Goal: Navigation & Orientation: Find specific page/section

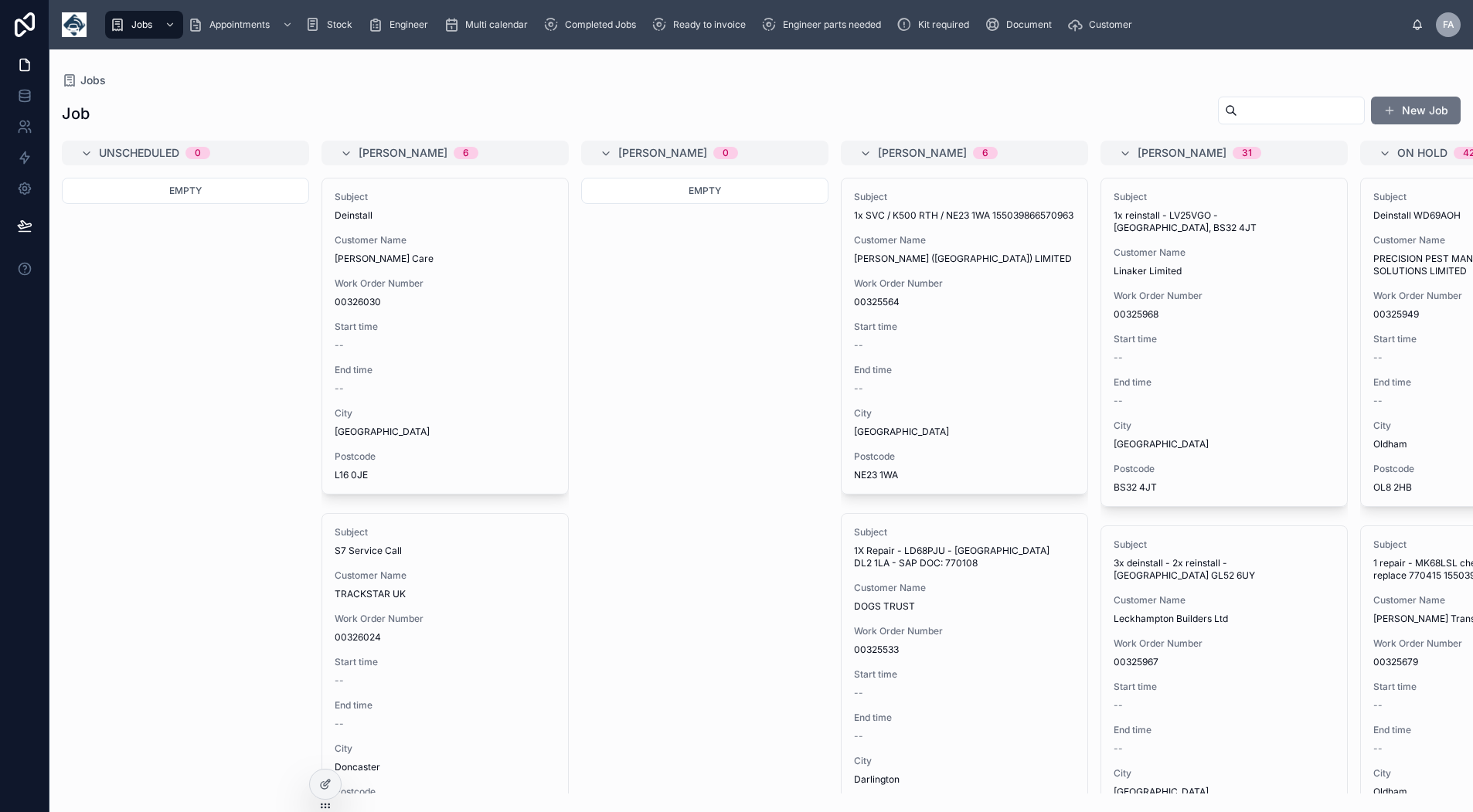
click at [490, 24] on span "Multi calendar" at bounding box center [497, 25] width 63 height 13
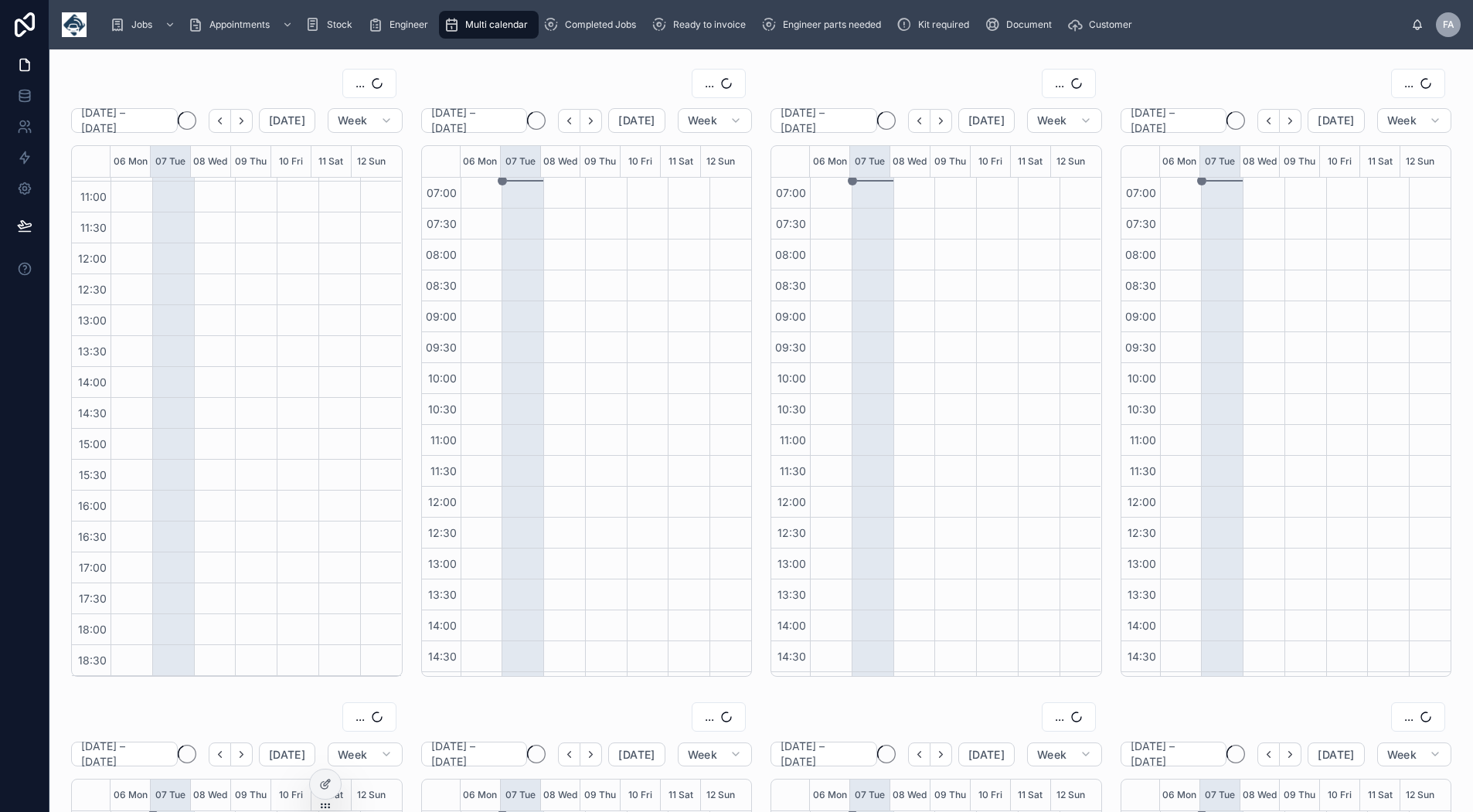
scroll to position [243, 0]
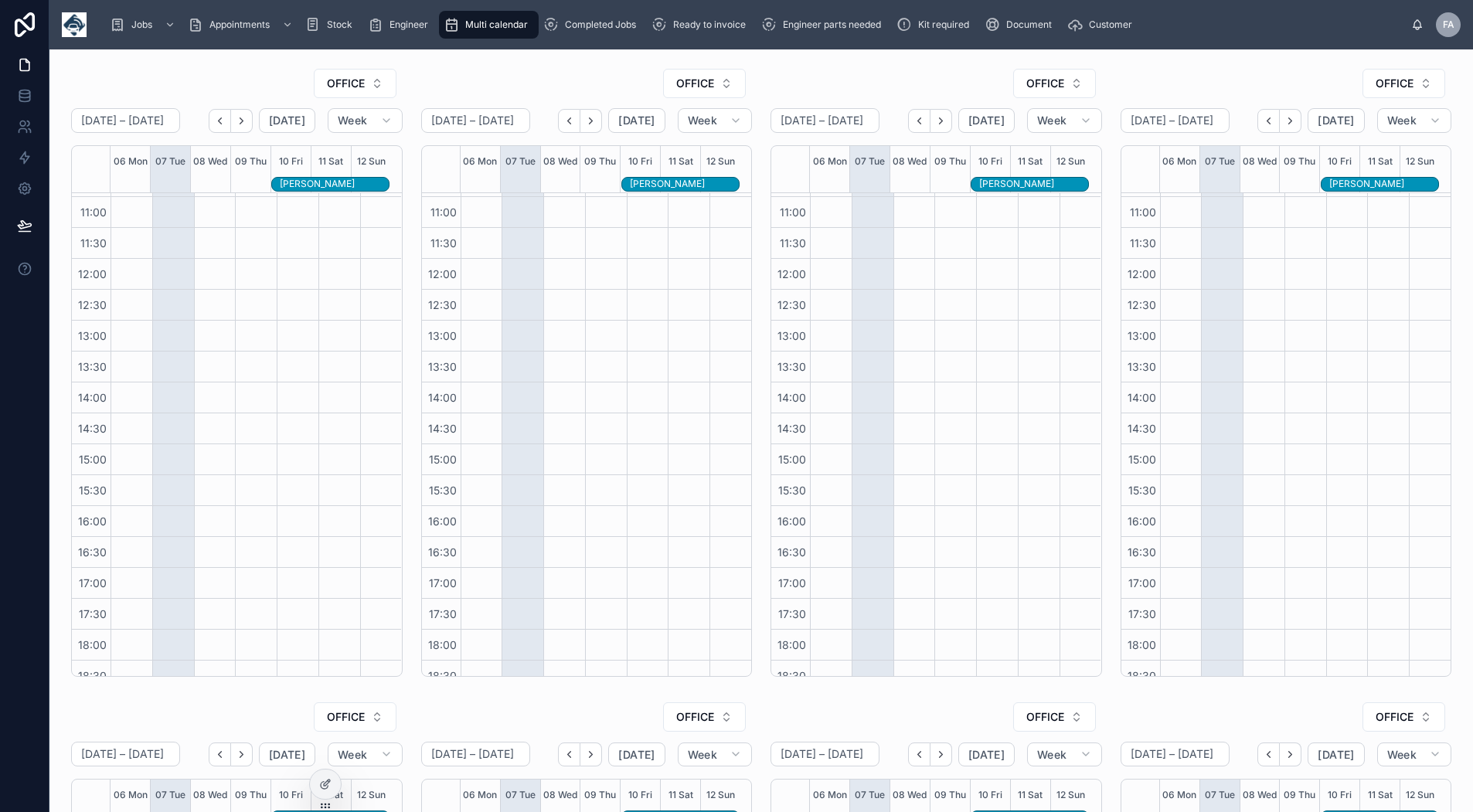
click at [367, 87] on button "OFFICE" at bounding box center [355, 84] width 83 height 30
type input "***"
click at [340, 150] on span "JAMES LIVINGSTONE" at bounding box center [295, 146] width 89 height 16
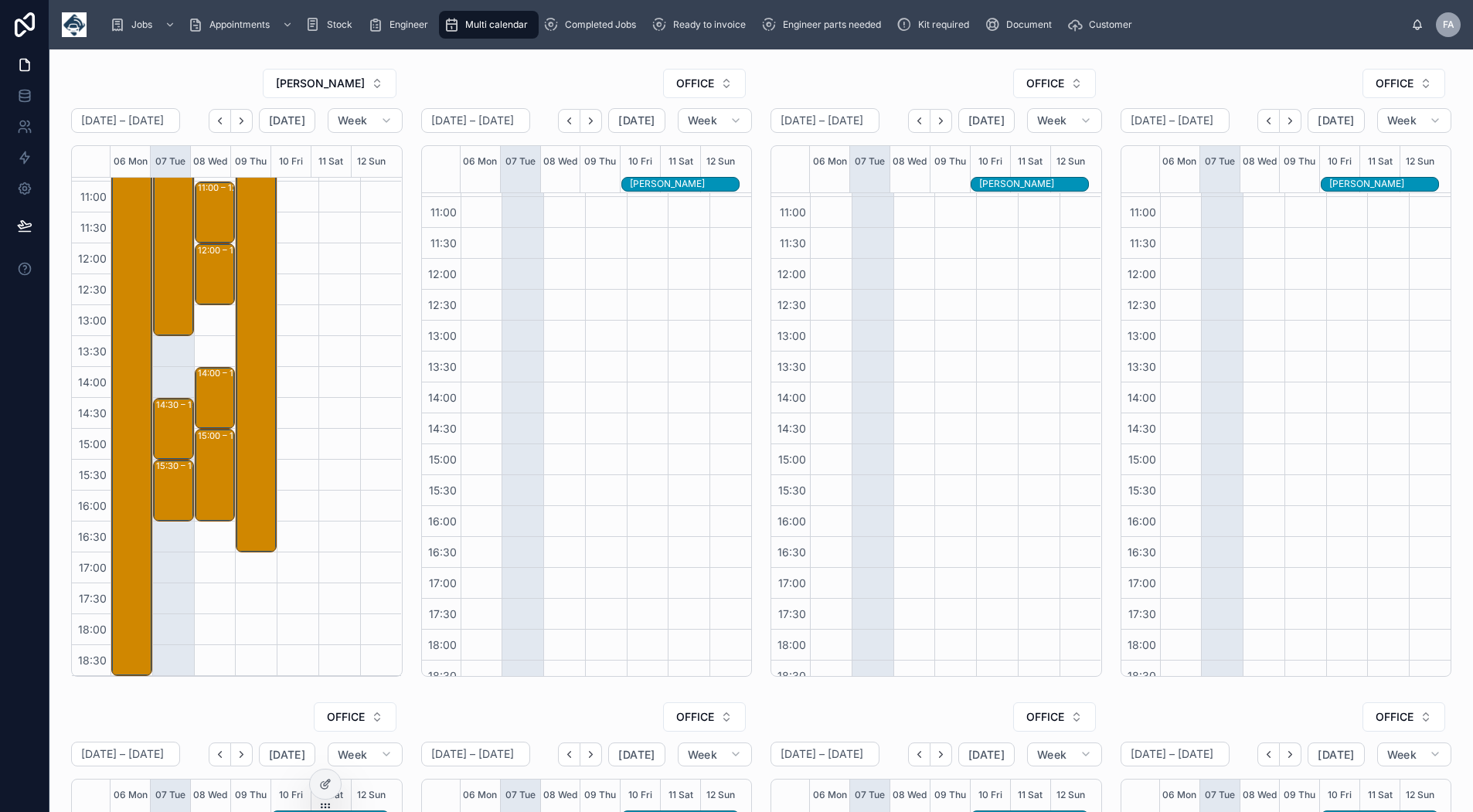
click at [688, 82] on span "OFFICE" at bounding box center [695, 84] width 38 height 16
type input "**"
click at [663, 141] on span "IMRAAN GABIER" at bounding box center [642, 146] width 89 height 16
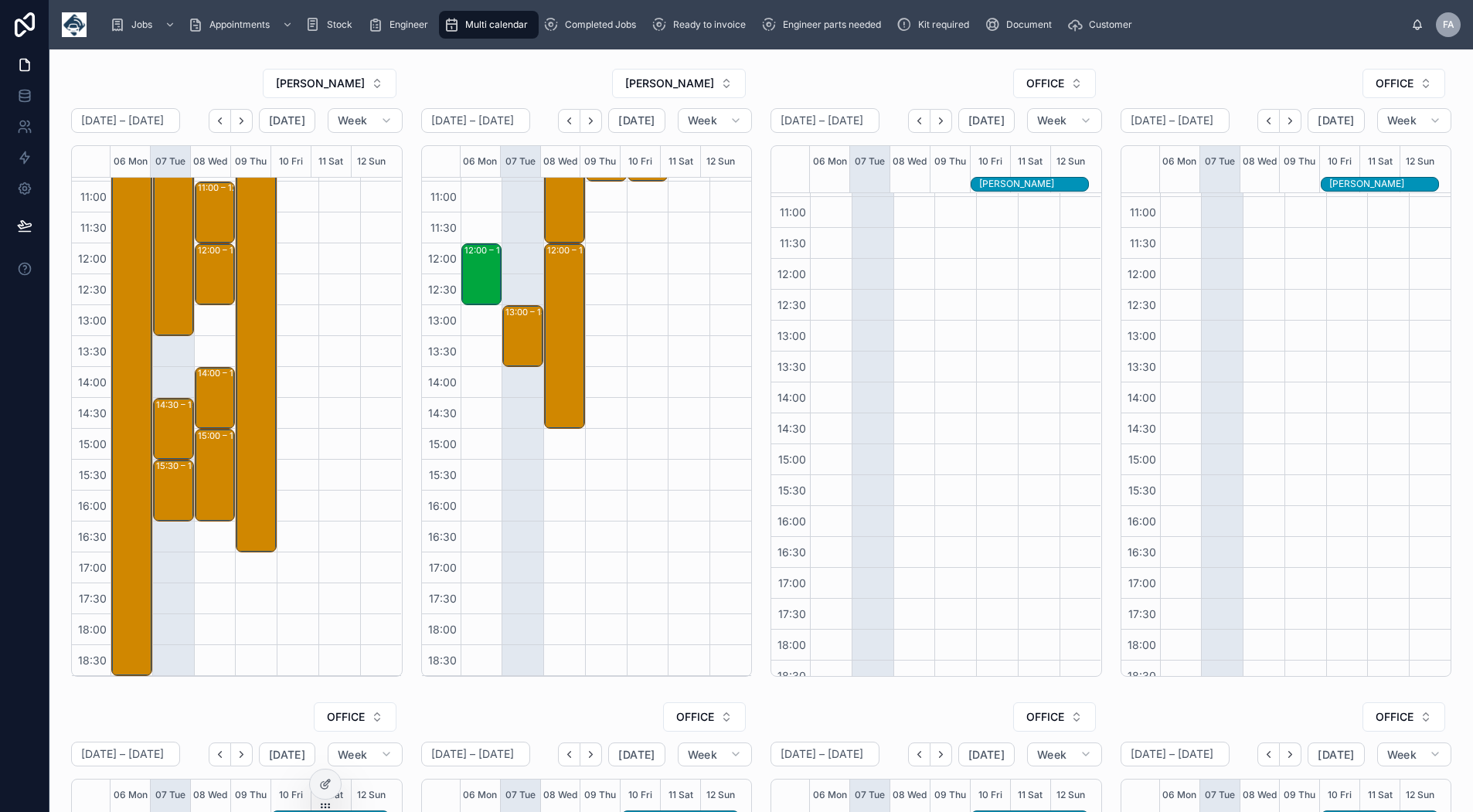
click at [1013, 76] on button "OFFICE" at bounding box center [1054, 84] width 83 height 30
type input "****"
click at [978, 142] on span "RYAN DENTON" at bounding box center [988, 146] width 89 height 16
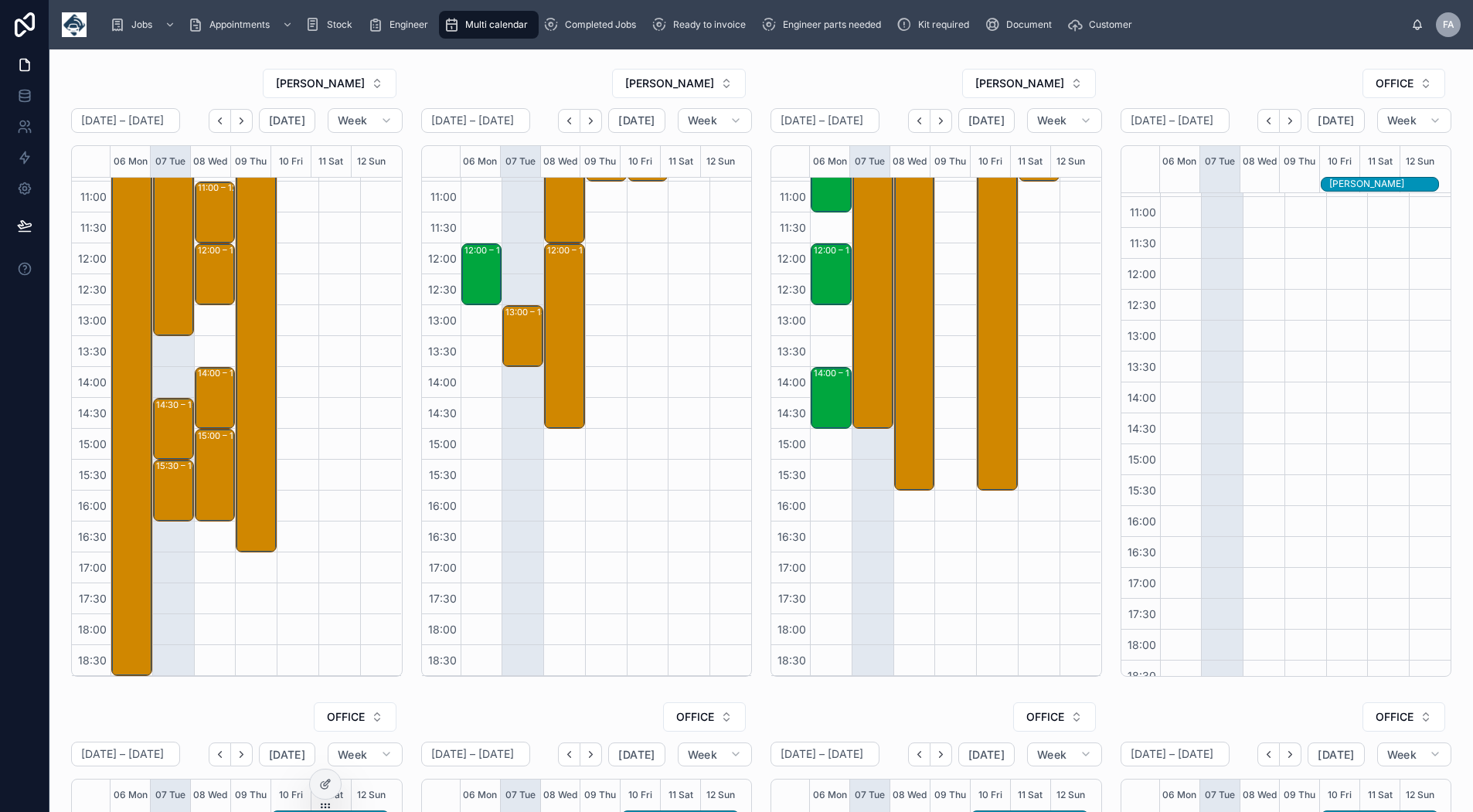
click at [1376, 84] on span "OFFICE" at bounding box center [1395, 84] width 38 height 16
type input "****"
click at [1343, 149] on div "RICHARD FORD" at bounding box center [1362, 146] width 215 height 25
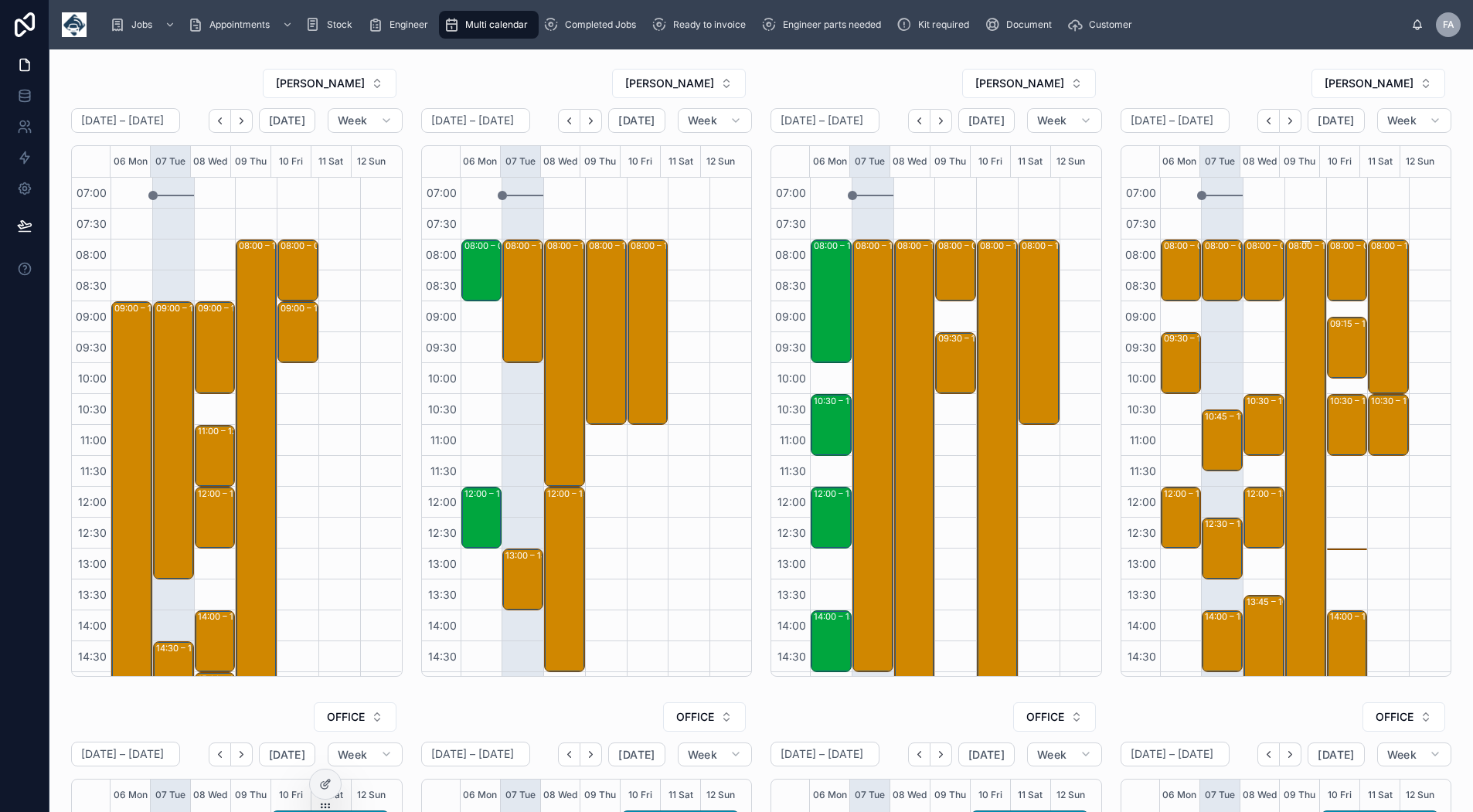
click at [1288, 312] on div "08:00 – 17:00 *** 1 hour call off to ring with an ETA please phone number is 07…" at bounding box center [1306, 517] width 36 height 553
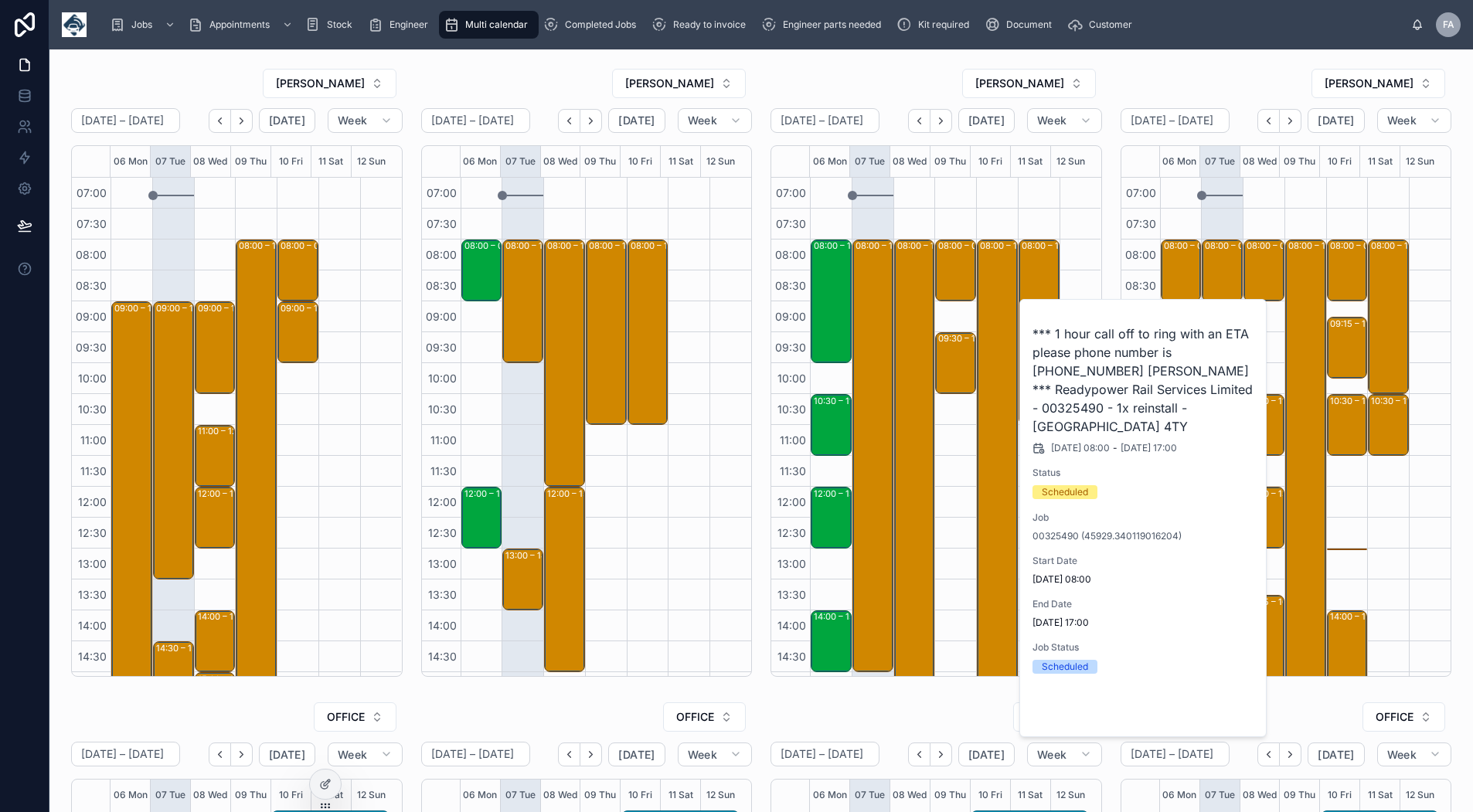
click at [1227, 715] on span "Open" at bounding box center [1214, 711] width 29 height 14
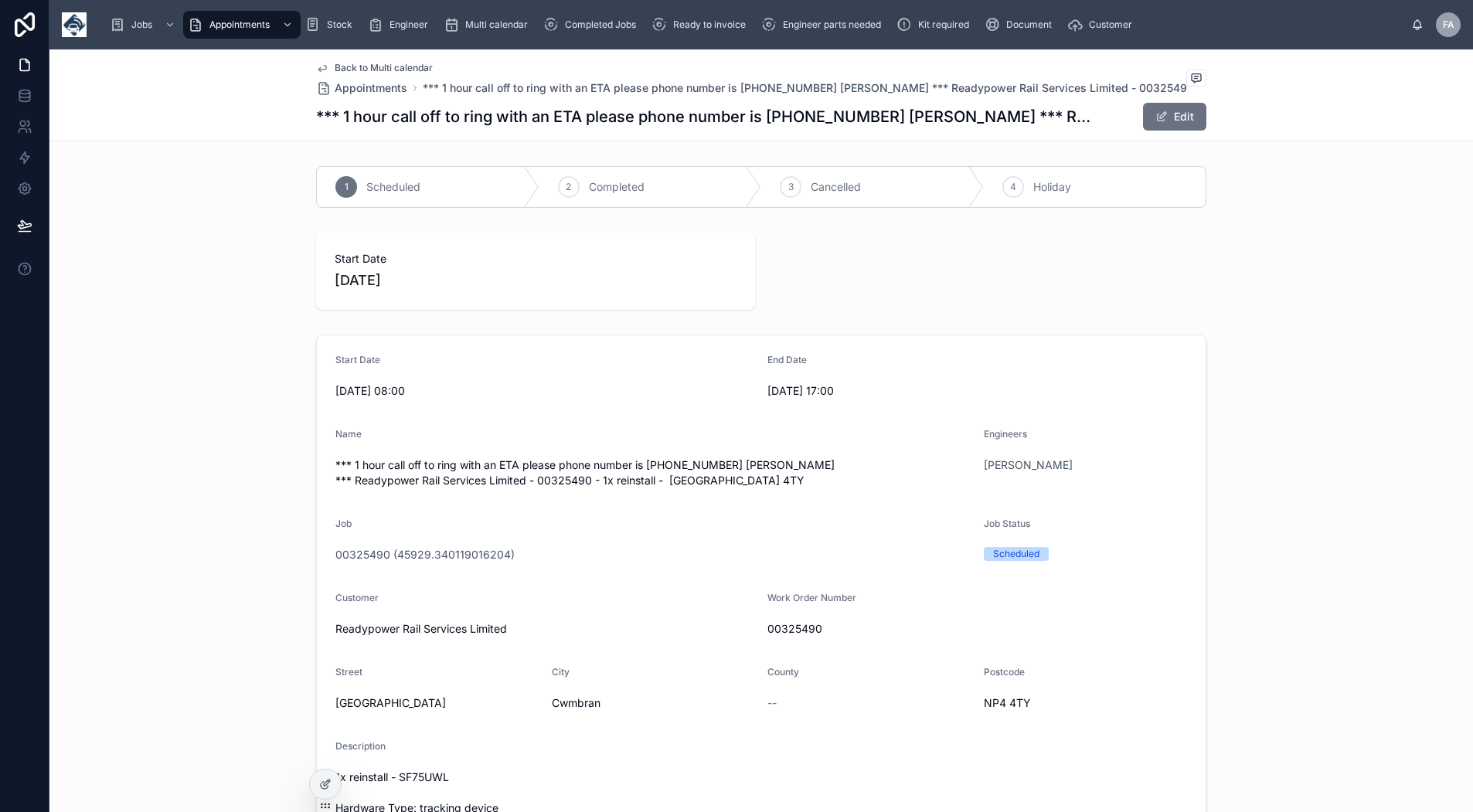
click at [322, 66] on icon at bounding box center [322, 68] width 13 height 13
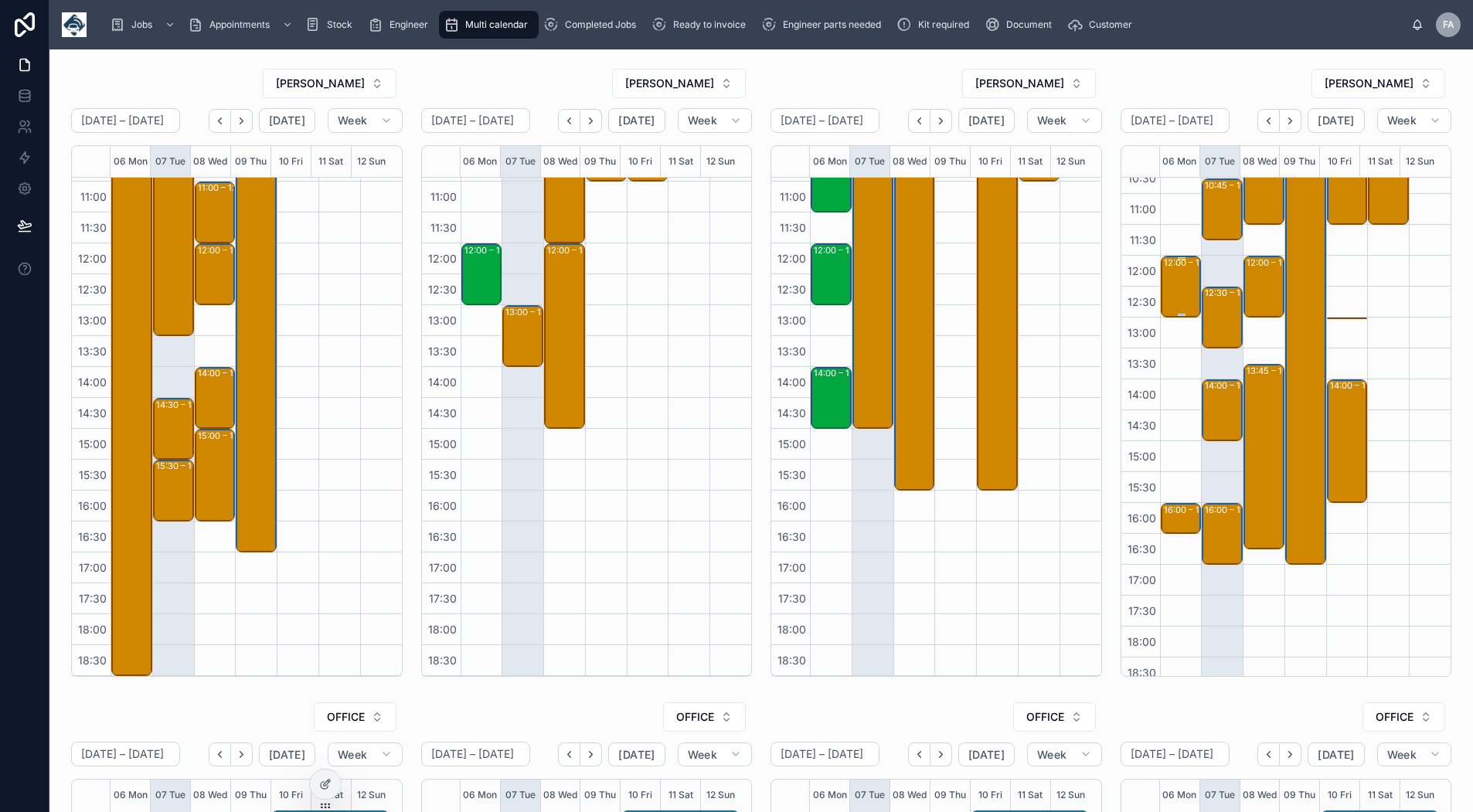
scroll to position [232, 0]
click at [1164, 290] on div "12:00 – 13:00 Yennadon Stone Limited - 00325316 - Deinstall x 1 Qube300 - PL20 …" at bounding box center [1182, 286] width 36 height 59
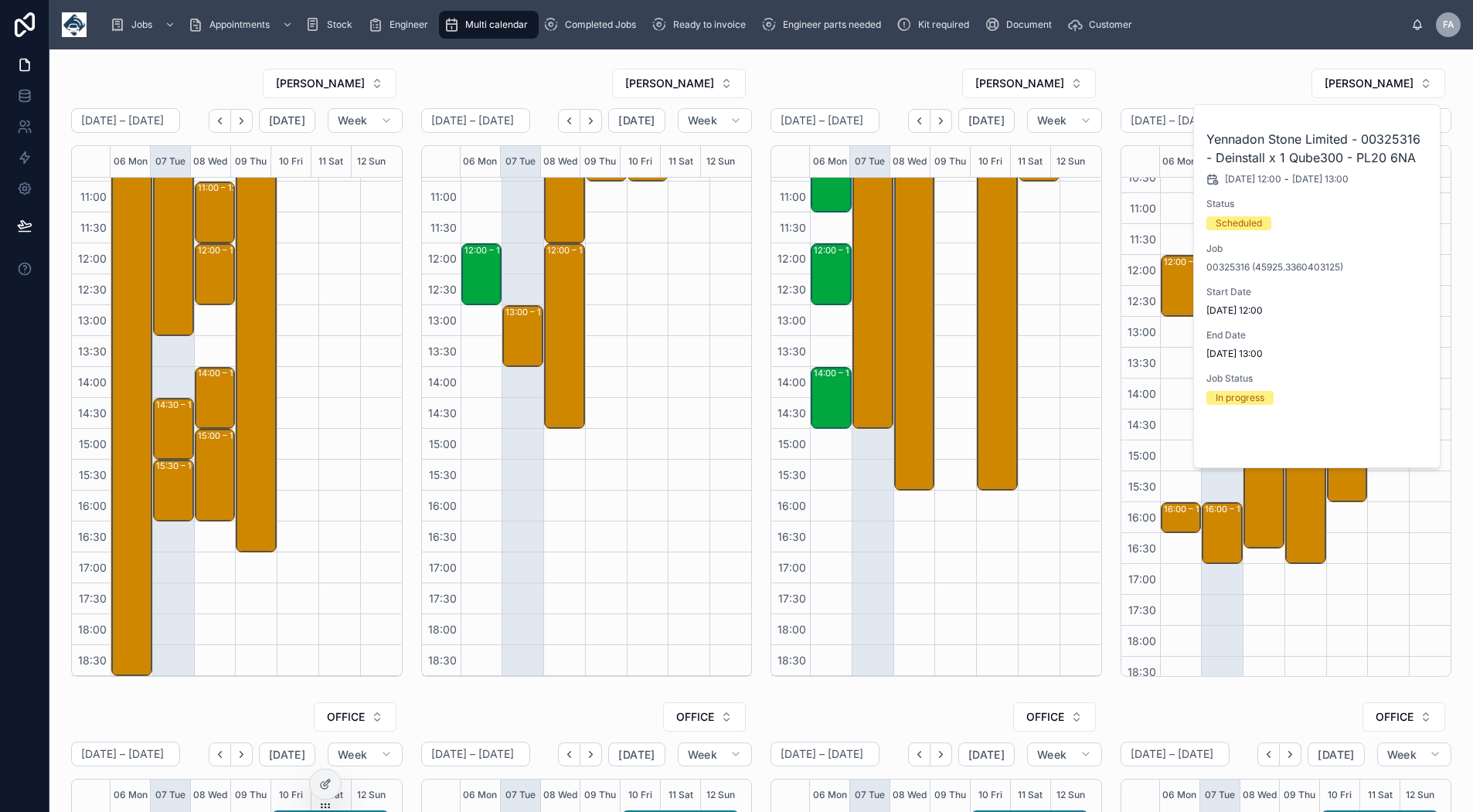
click at [1383, 436] on span "Open" at bounding box center [1388, 442] width 29 height 14
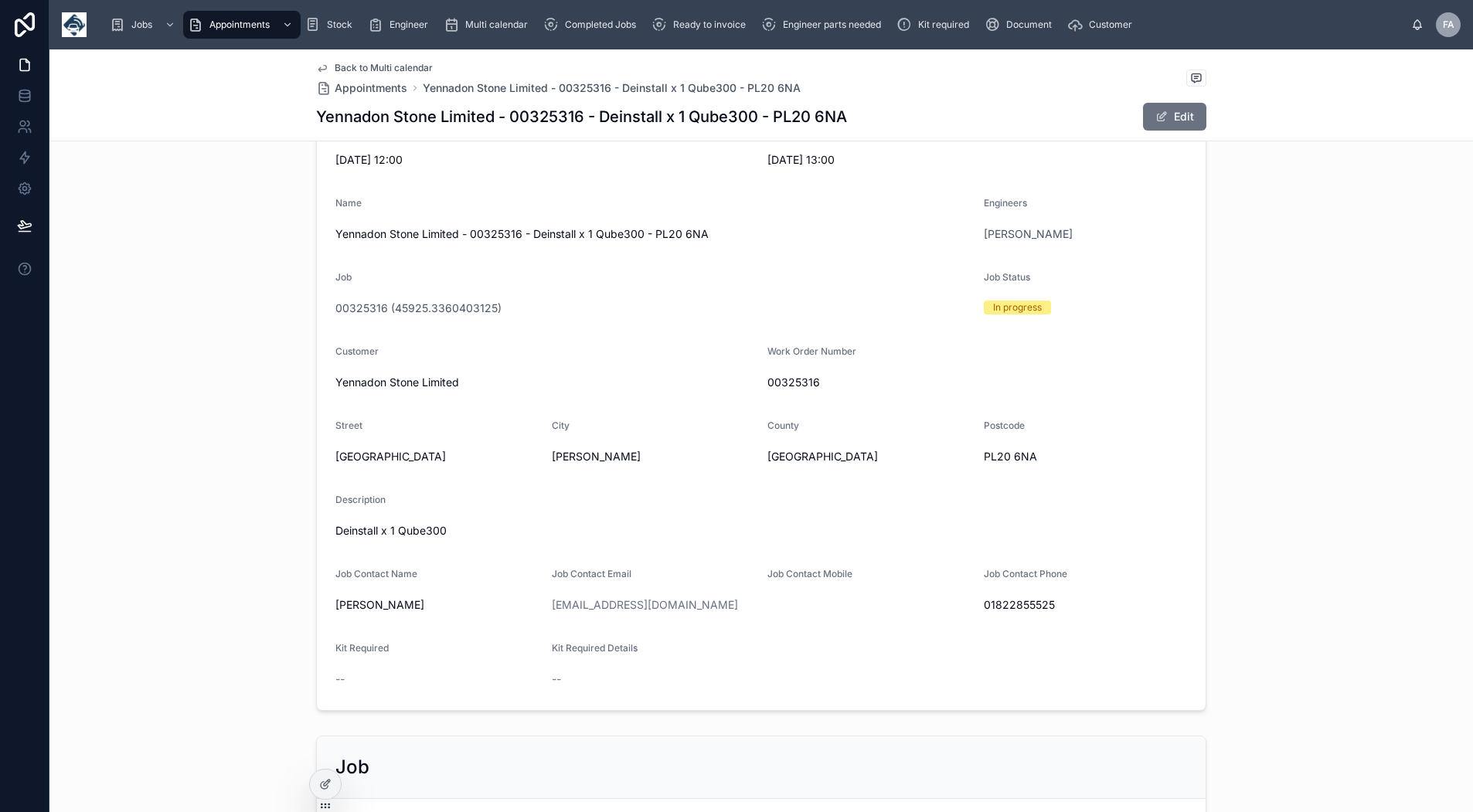
scroll to position [232, 0]
click at [397, 69] on span "Back to Multi calendar" at bounding box center [383, 68] width 98 height 13
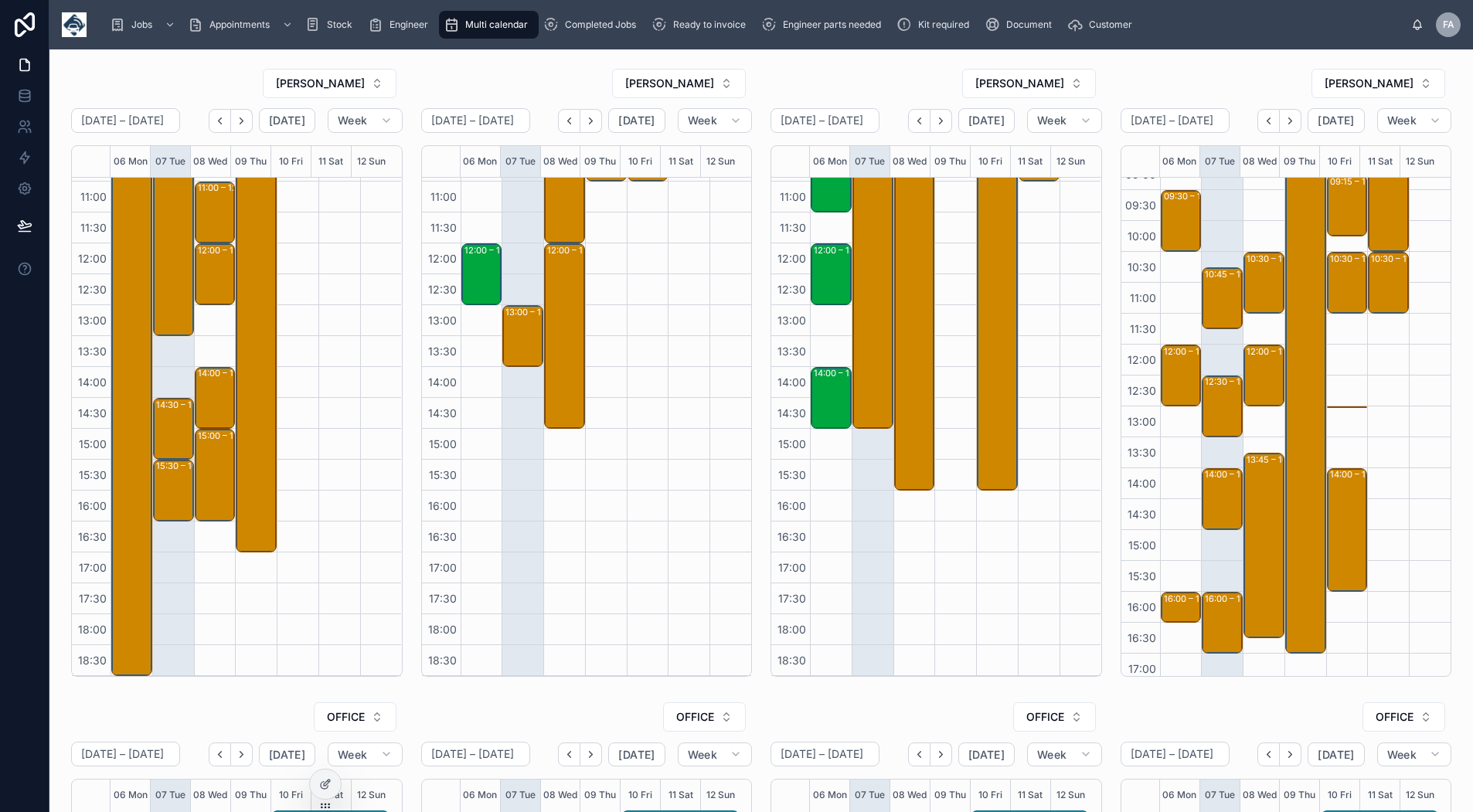
scroll to position [155, 0]
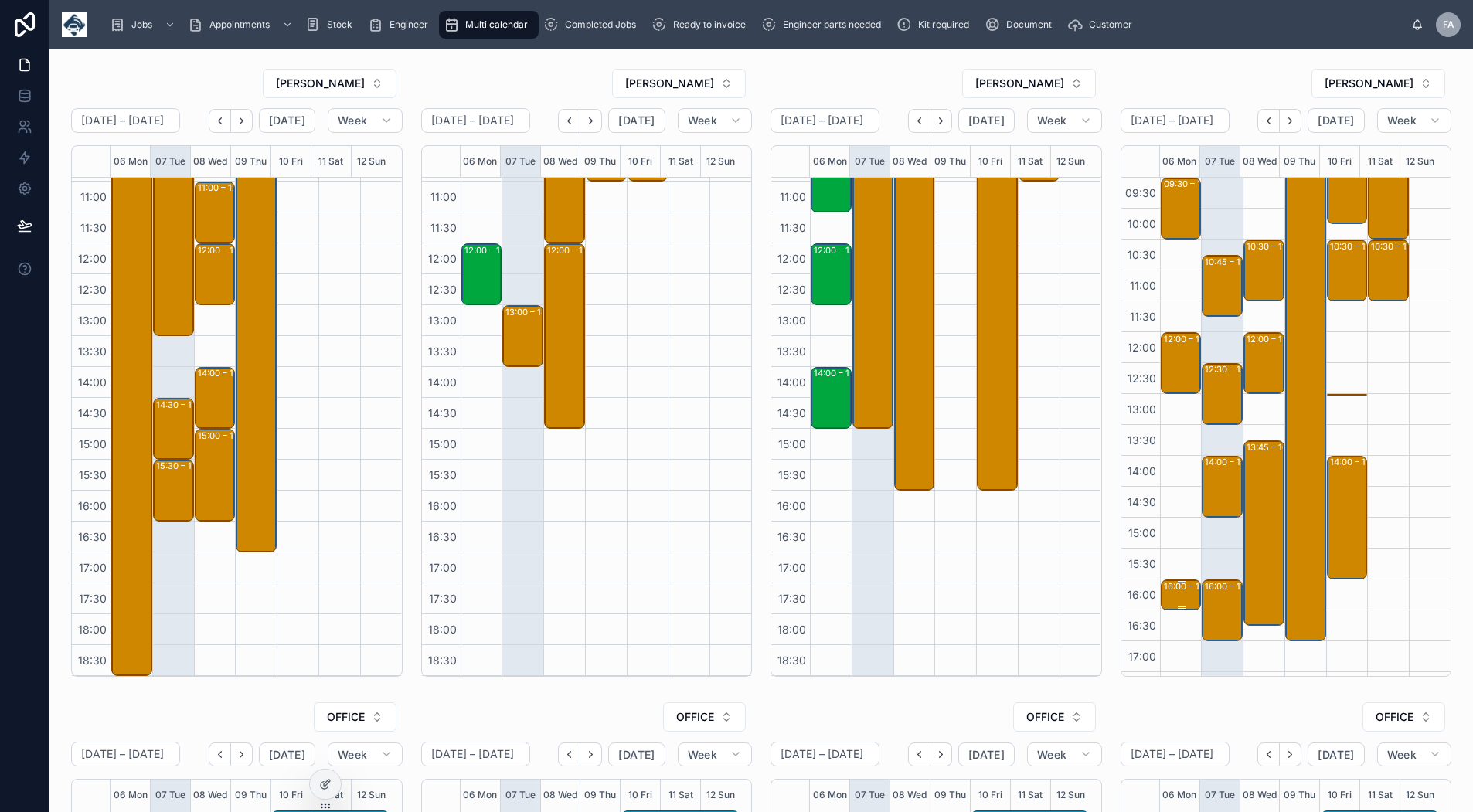
click at [1170, 593] on div "16:00 – 16:30 Molson Coors FOC revisit TO RE - ATTACH CAMERA TO WINDSCREEN - pm…" at bounding box center [1182, 595] width 36 height 28
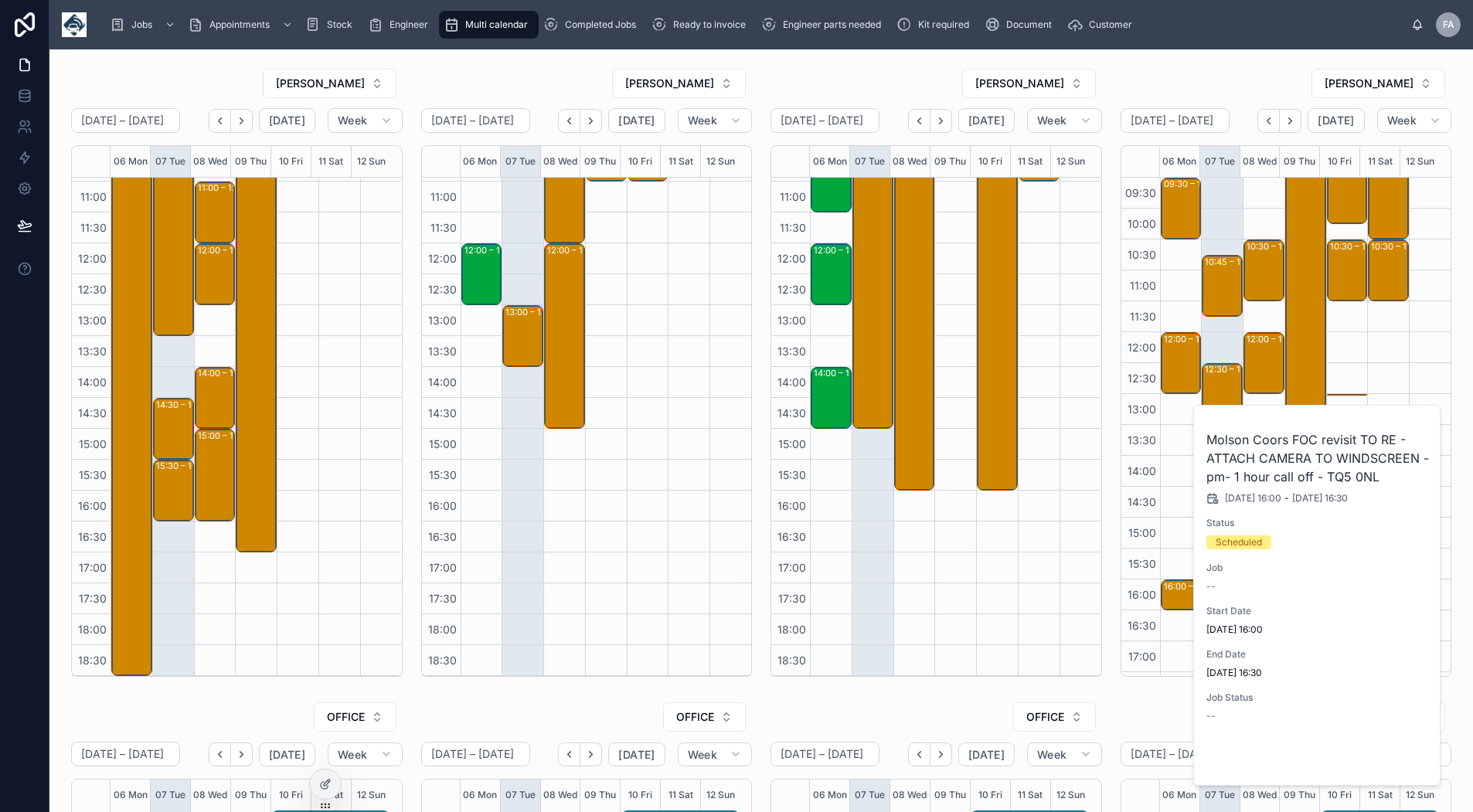
click at [1372, 753] on button "Open" at bounding box center [1397, 760] width 67 height 26
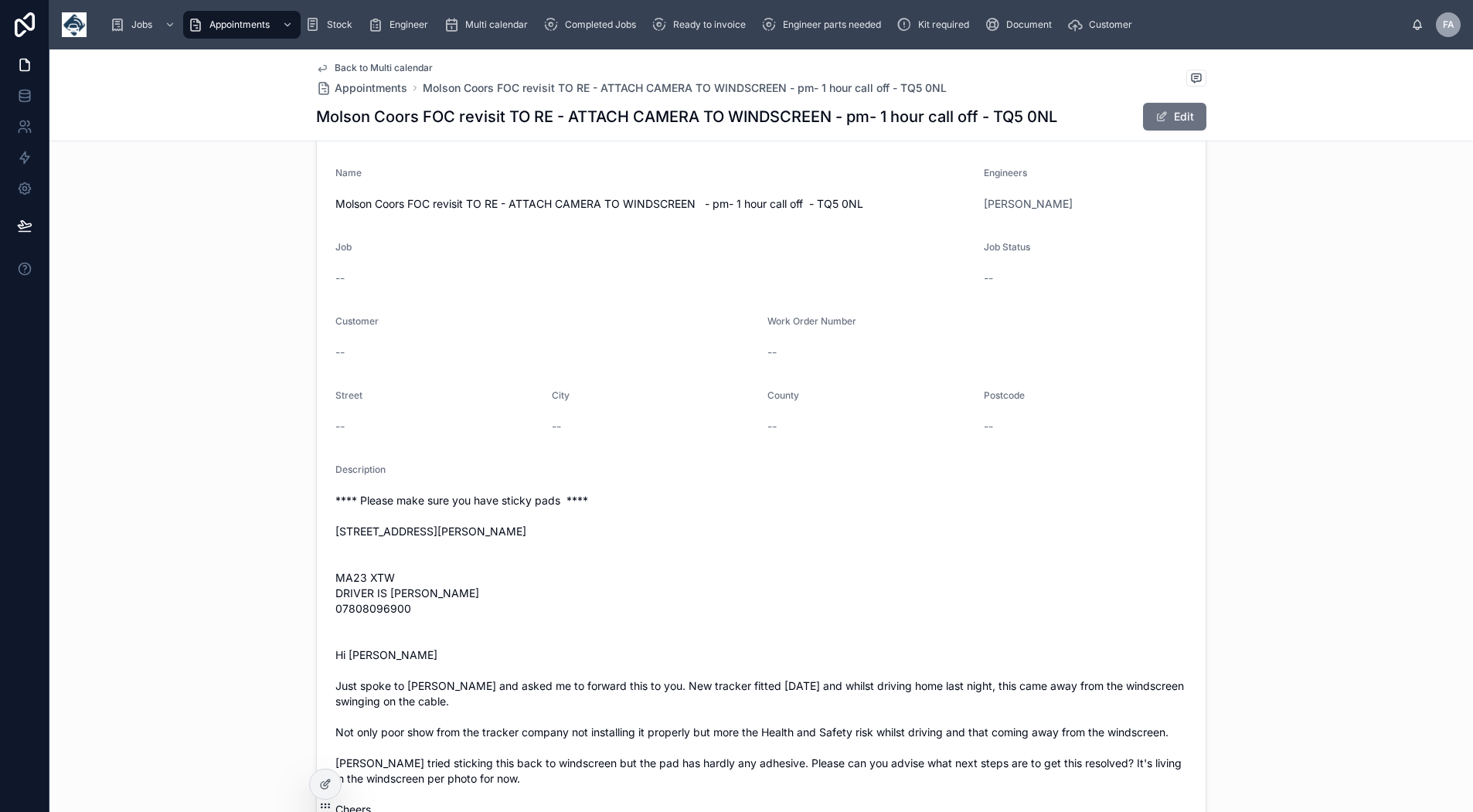
scroll to position [129, 0]
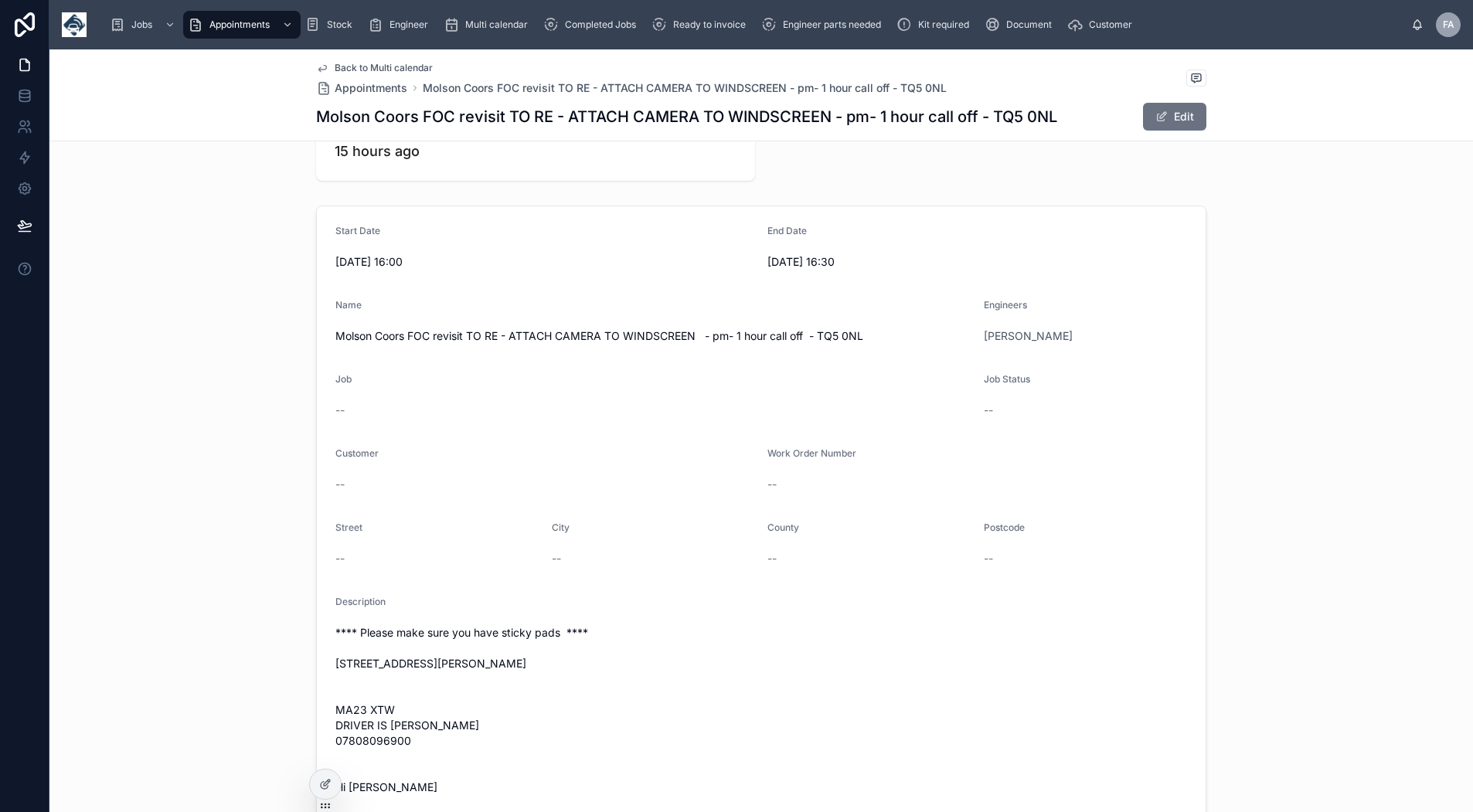
click at [494, 392] on div "Job --" at bounding box center [653, 397] width 636 height 49
click at [415, 413] on div "--" at bounding box center [653, 411] width 636 height 16
click at [1169, 117] on button "Edit" at bounding box center [1174, 117] width 63 height 28
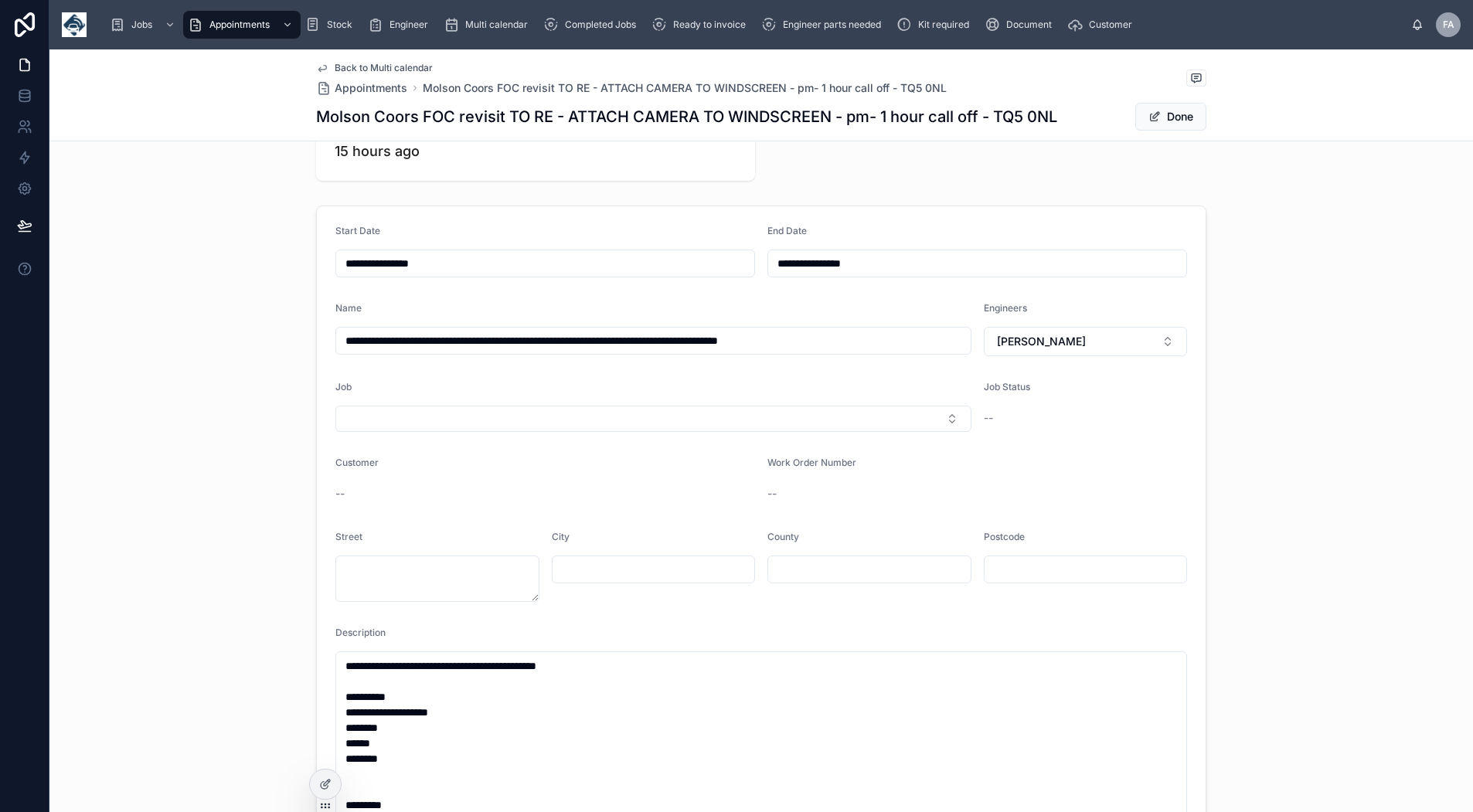
click at [566, 418] on button "Select Button" at bounding box center [653, 419] width 636 height 27
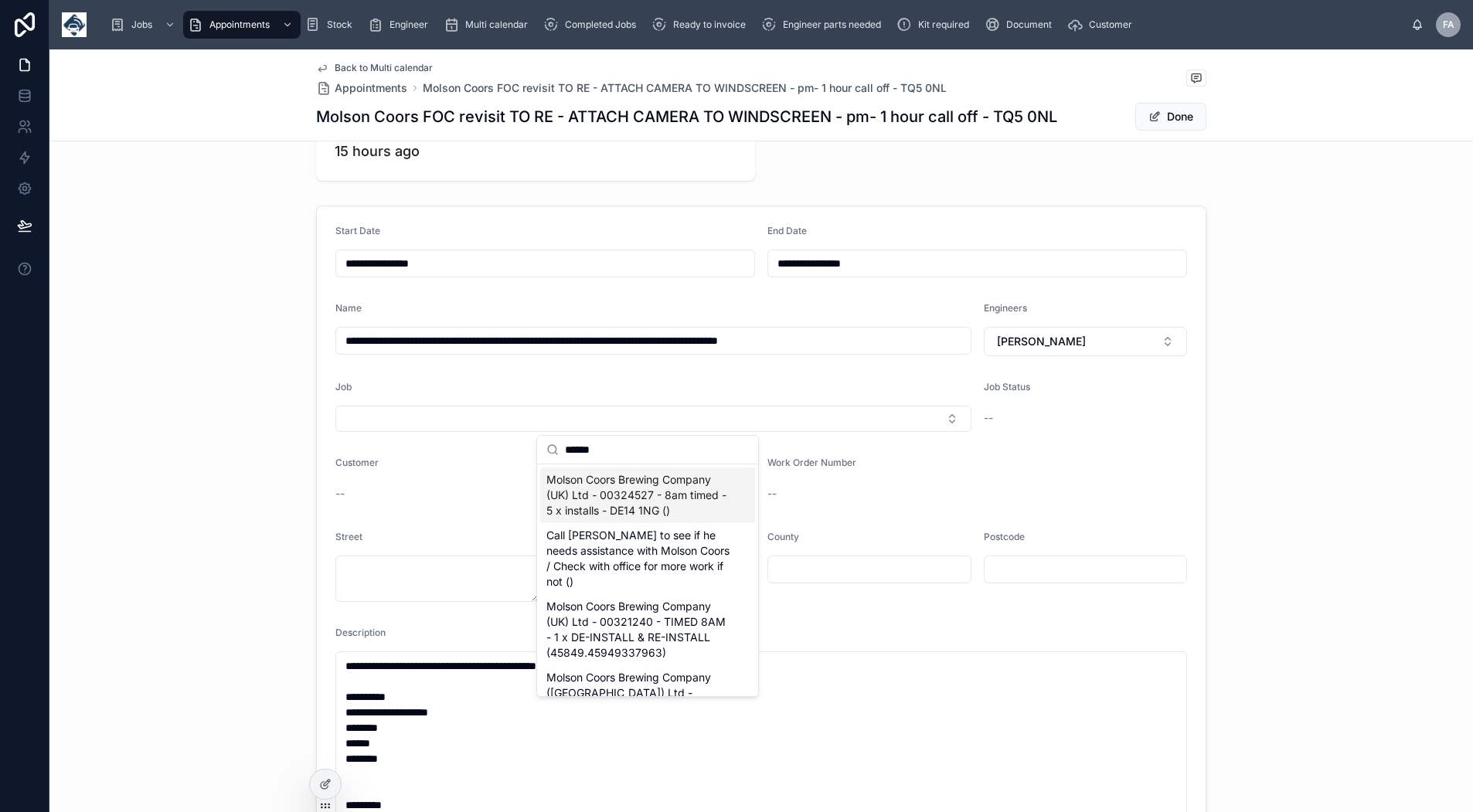
type input "******"
click at [597, 494] on span "Molson Coors Brewing Company (UK) Ltd - 00324527 - 8am timed - 5 x installs - D…" at bounding box center [638, 495] width 184 height 46
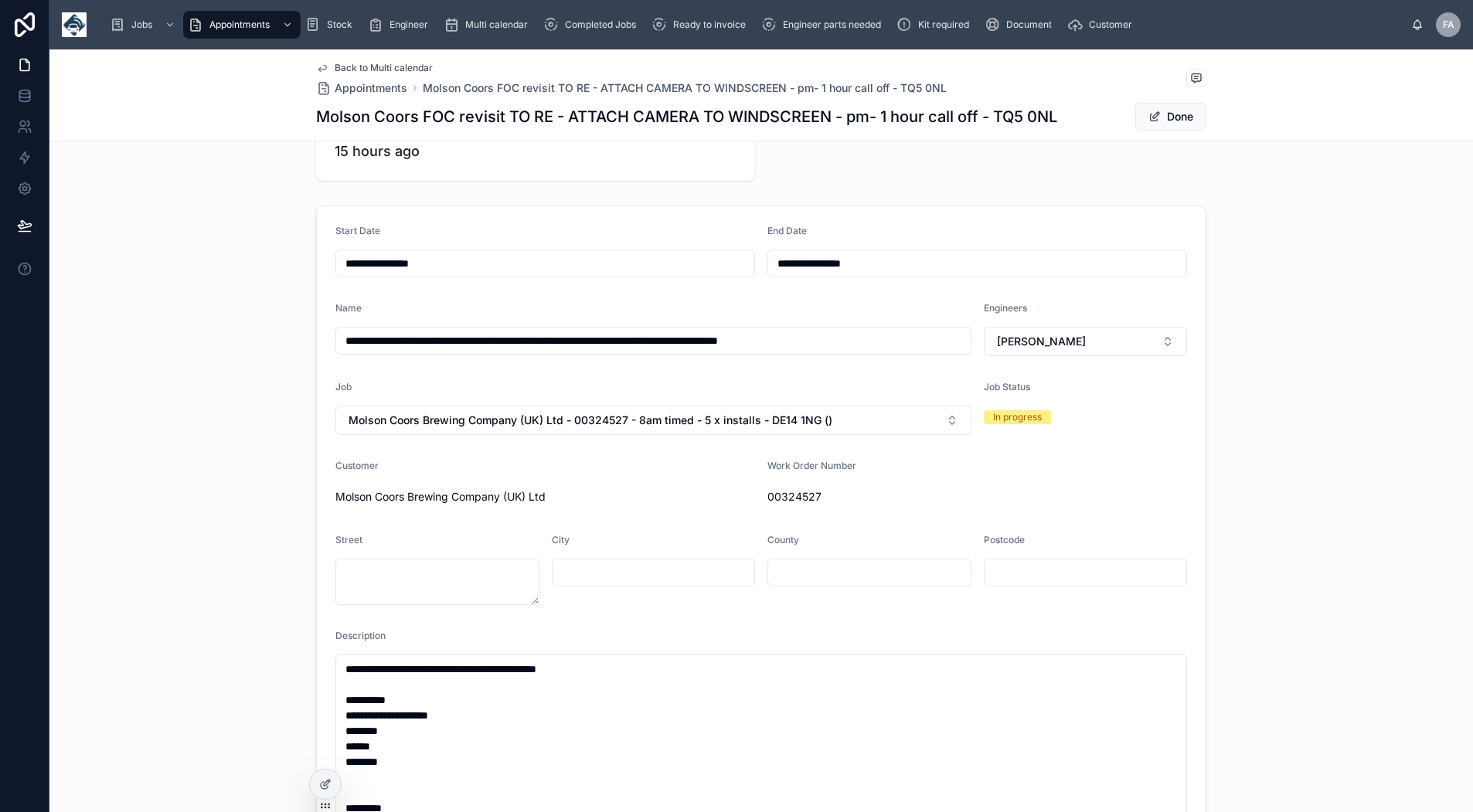
click at [1154, 121] on span at bounding box center [1155, 117] width 13 height 13
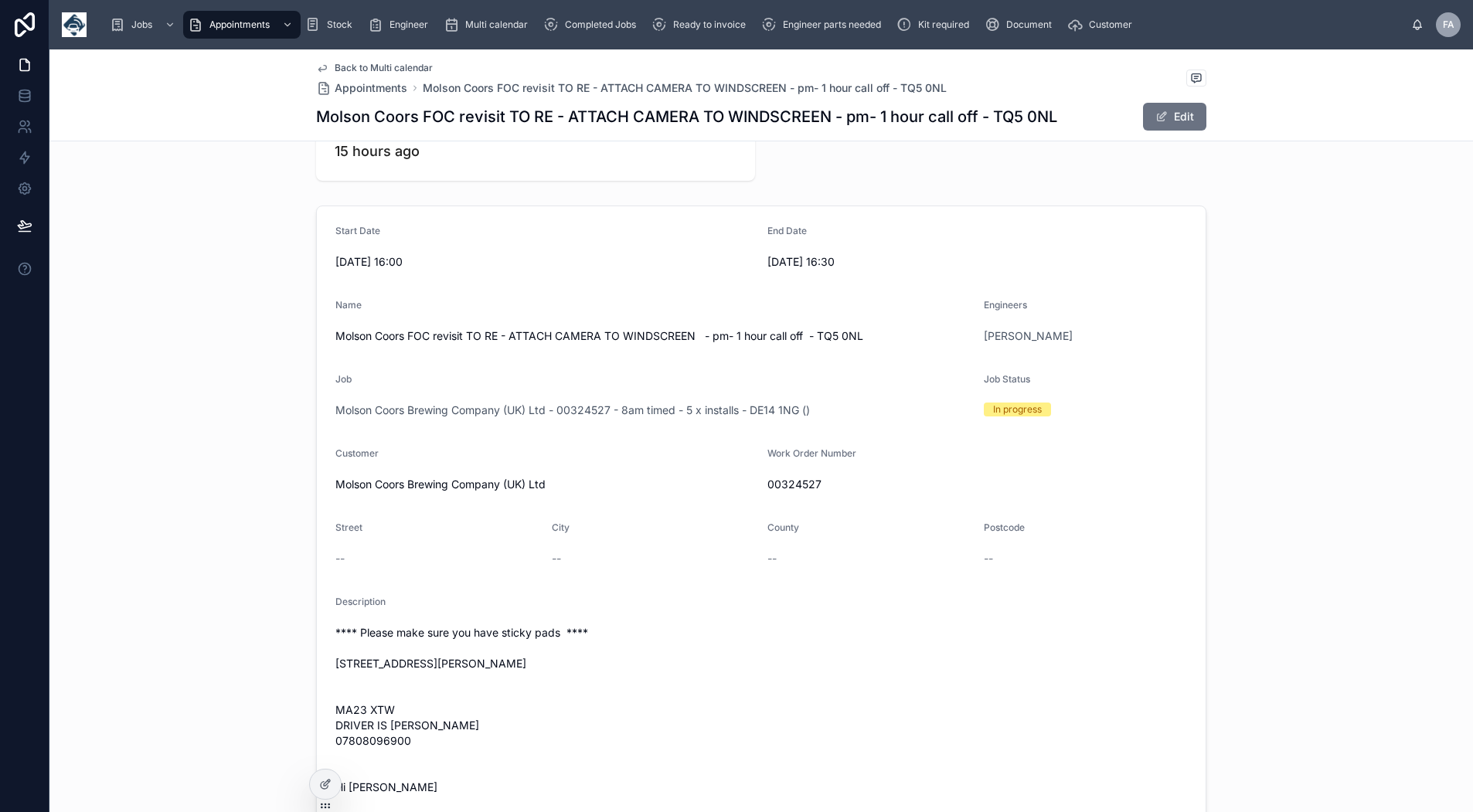
click at [399, 66] on span "Back to Multi calendar" at bounding box center [383, 68] width 98 height 13
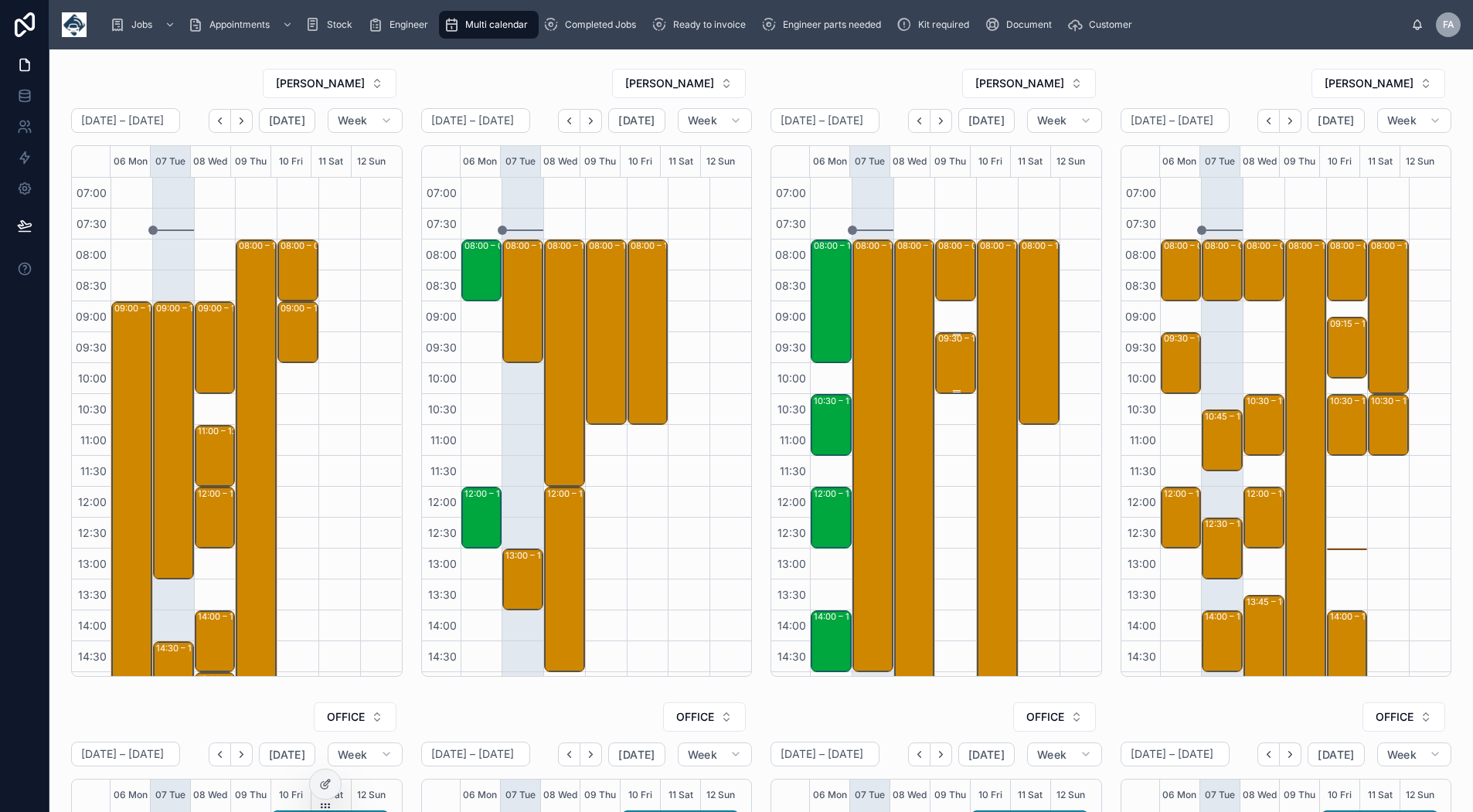
click at [939, 350] on div "09:30 – 10:30 John F Hunt Power Ltd - 00325626 - am - DH3 2SW -" at bounding box center [957, 363] width 36 height 59
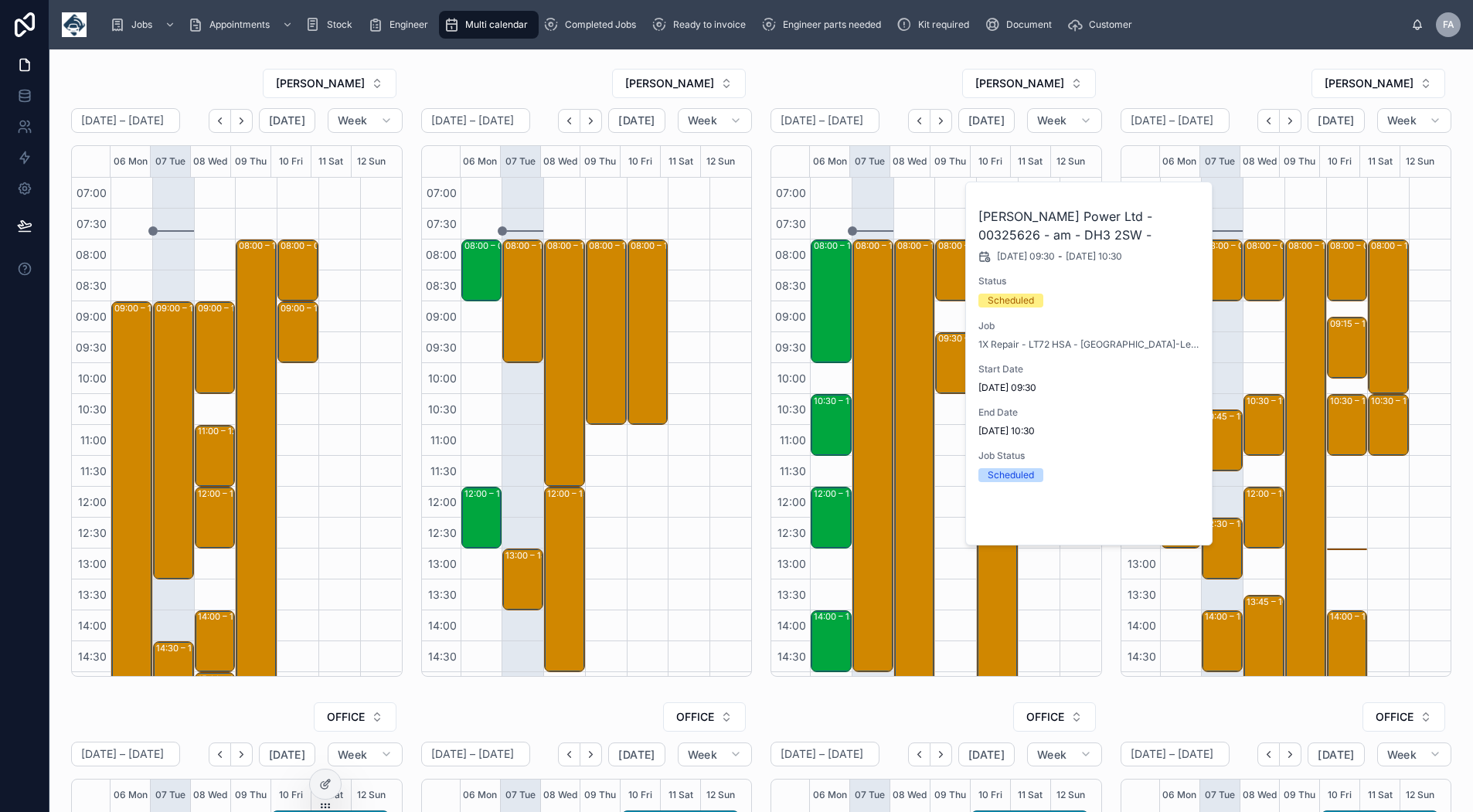
click at [1163, 521] on span "Open" at bounding box center [1159, 519] width 29 height 14
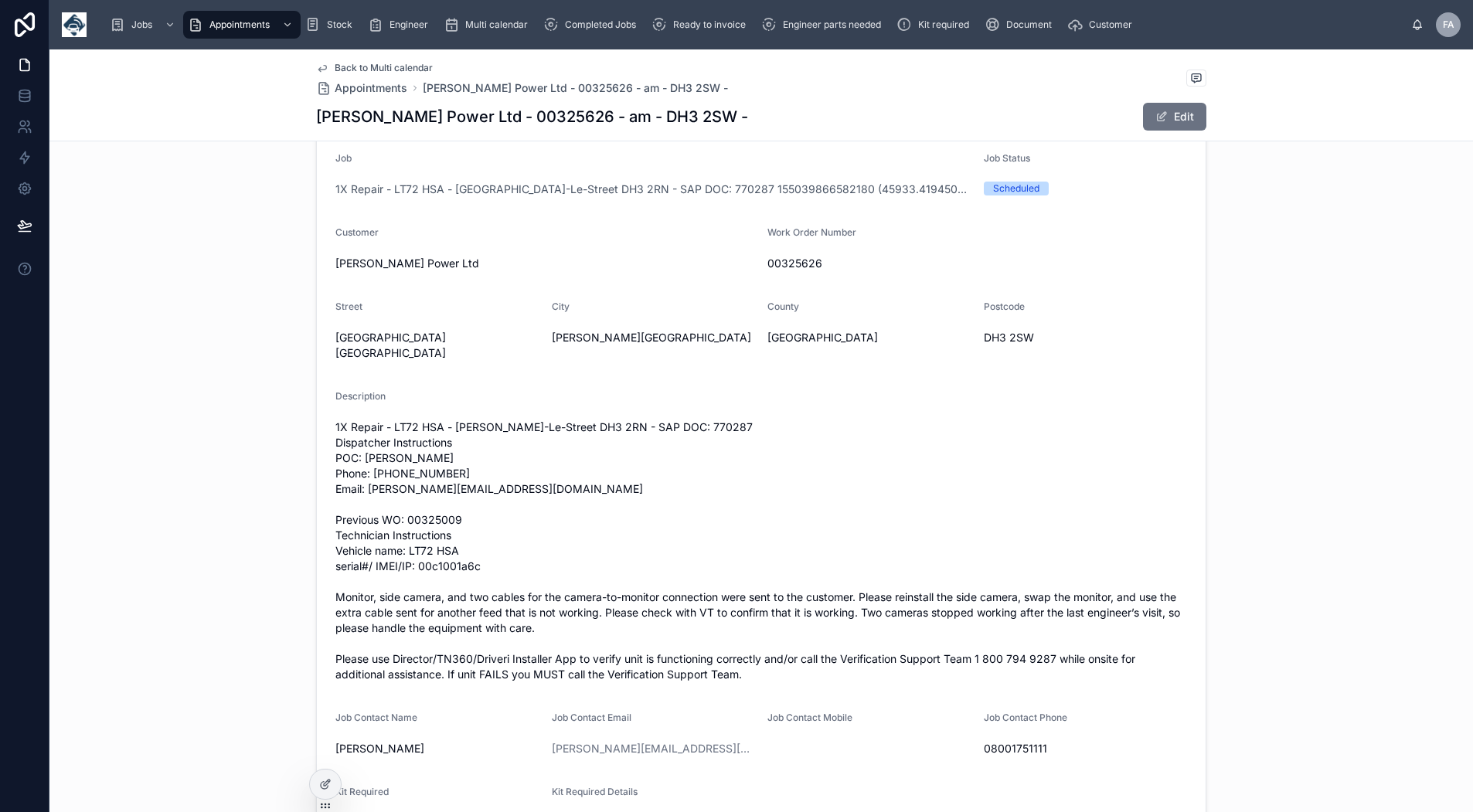
scroll to position [386, 0]
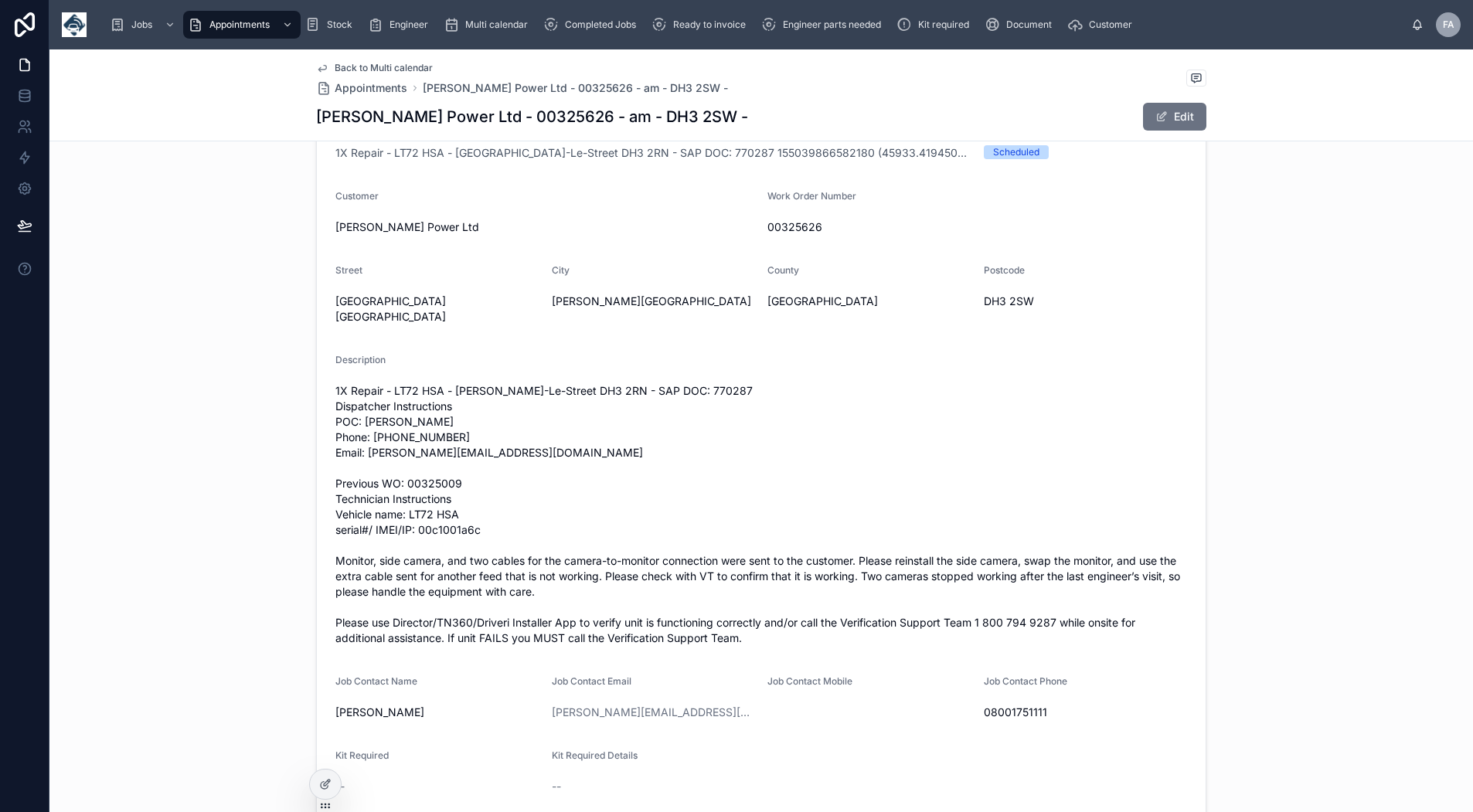
click at [383, 66] on span "Back to Multi calendar" at bounding box center [383, 68] width 98 height 13
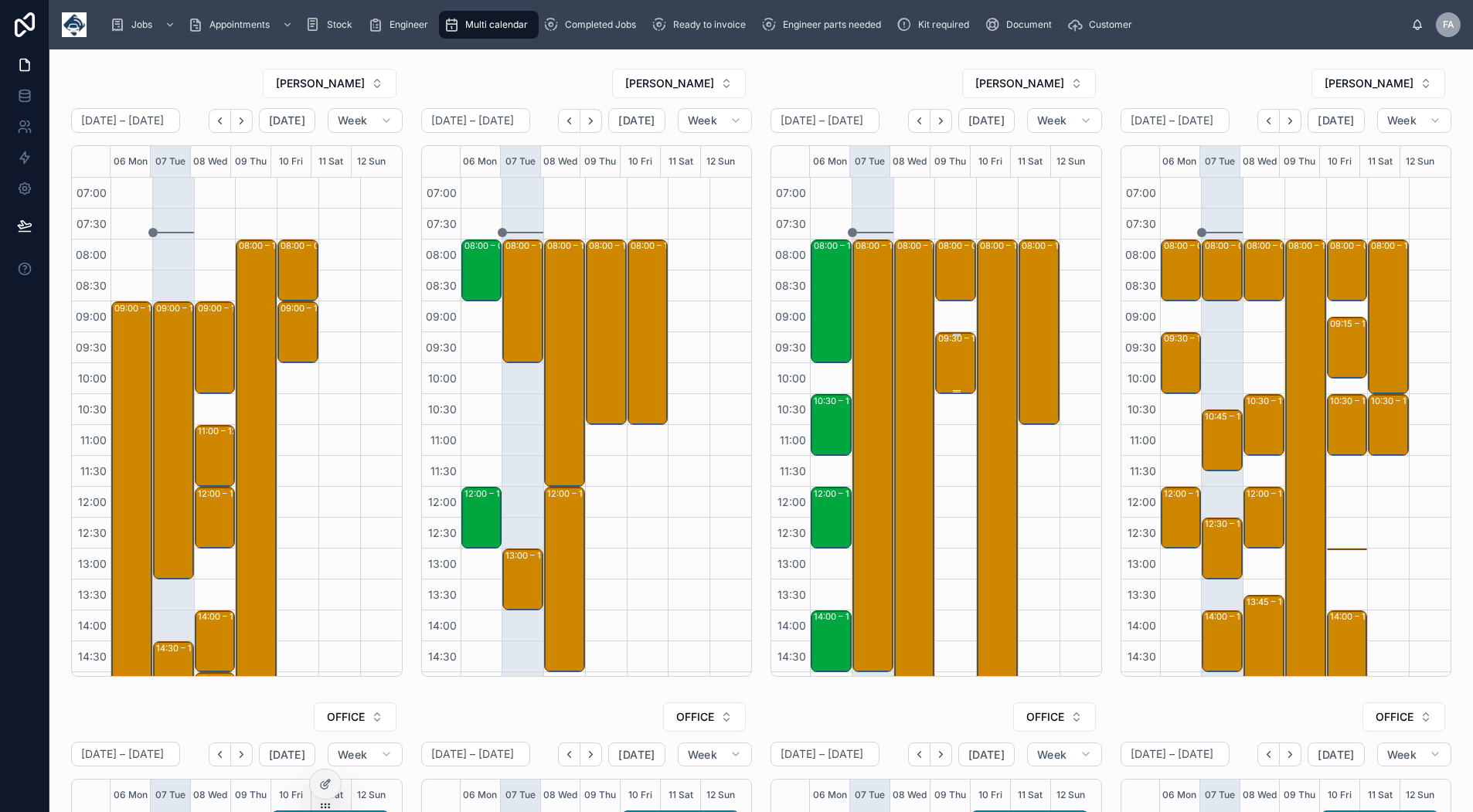
click at [947, 350] on div "09:30 – 10:30 John F Hunt Power Ltd - 00325626 - am - DH3 2SW -" at bounding box center [957, 363] width 36 height 59
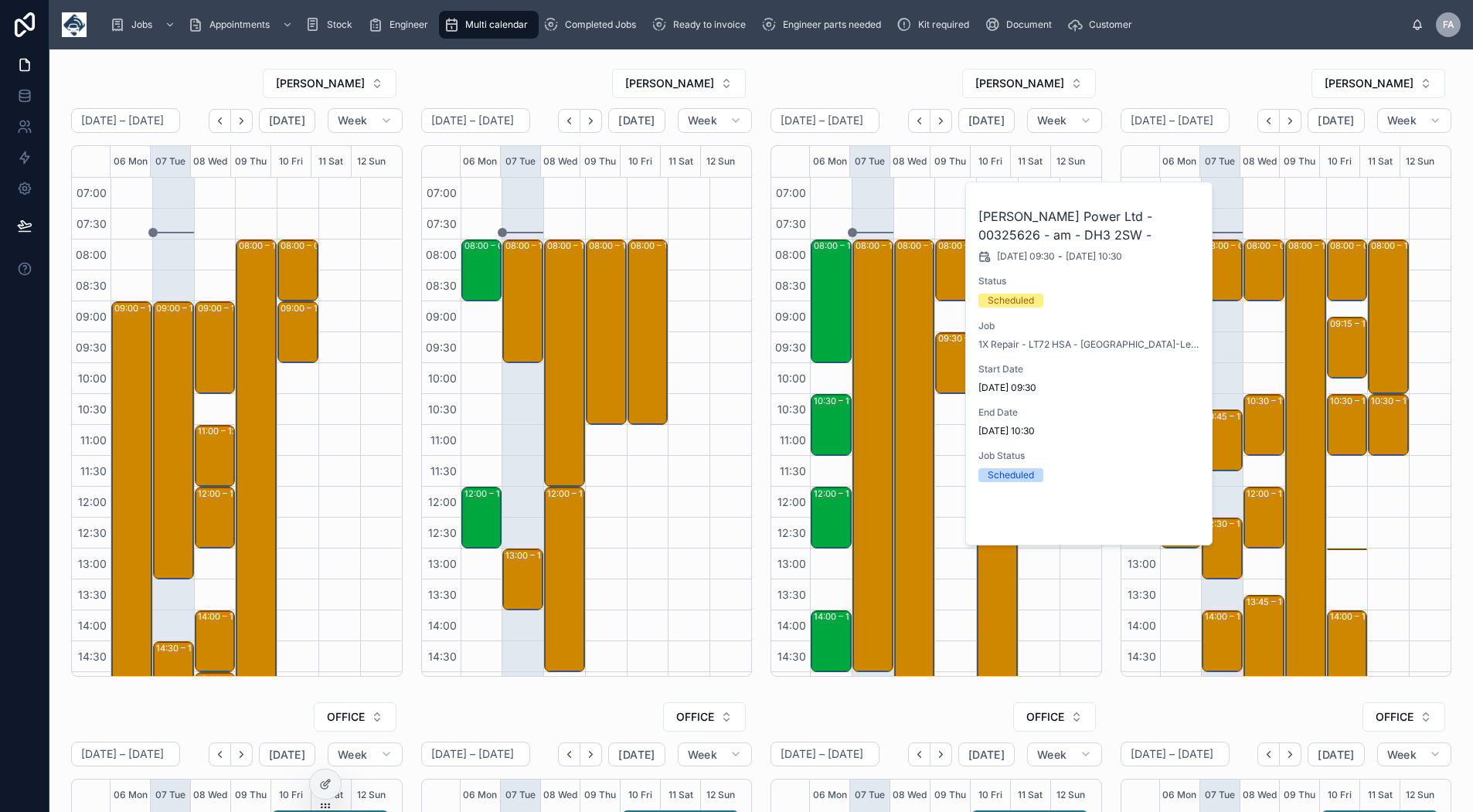
click at [1152, 511] on button "Open" at bounding box center [1169, 519] width 67 height 26
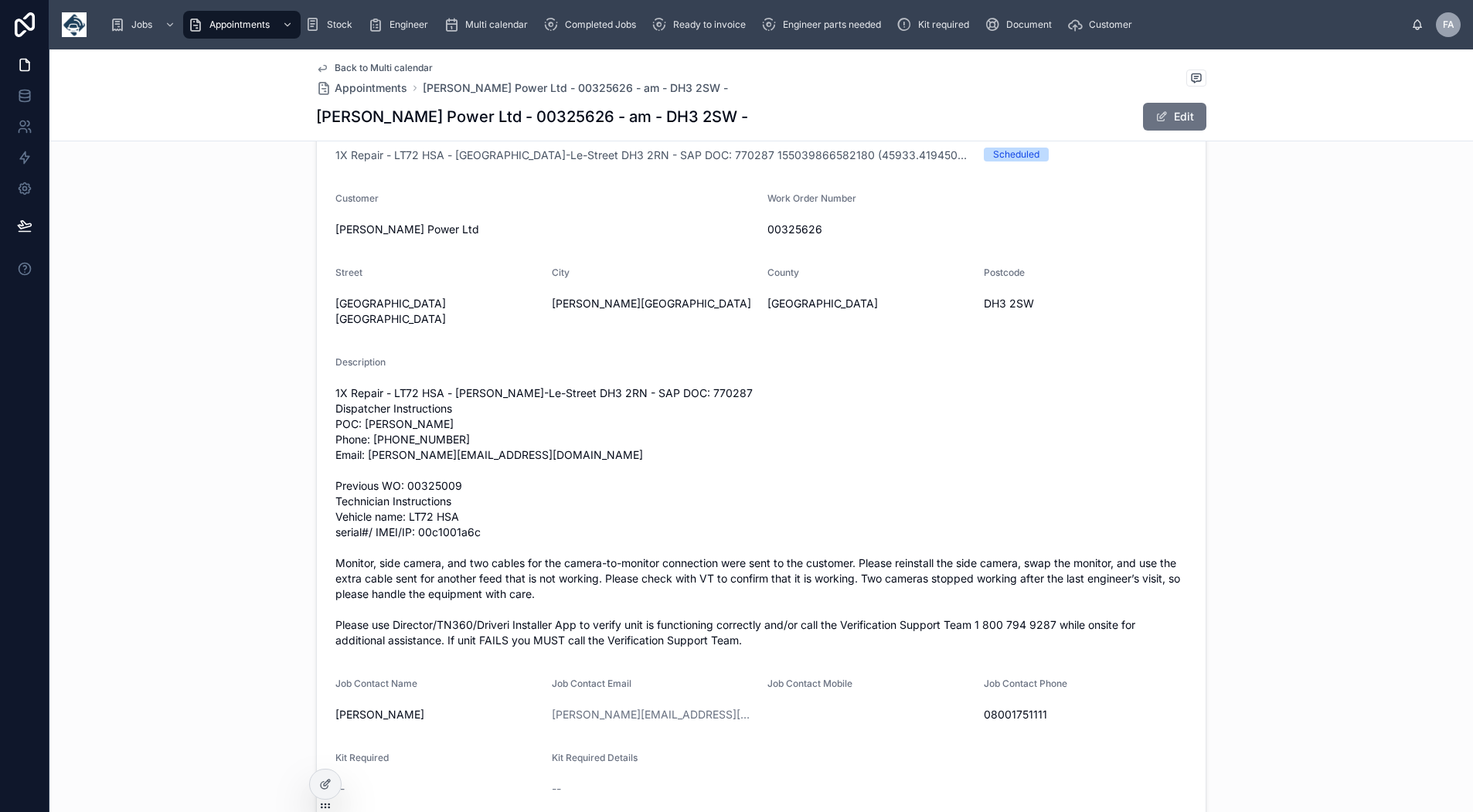
scroll to position [386, 0]
click at [339, 66] on span "Back to Multi calendar" at bounding box center [383, 68] width 98 height 13
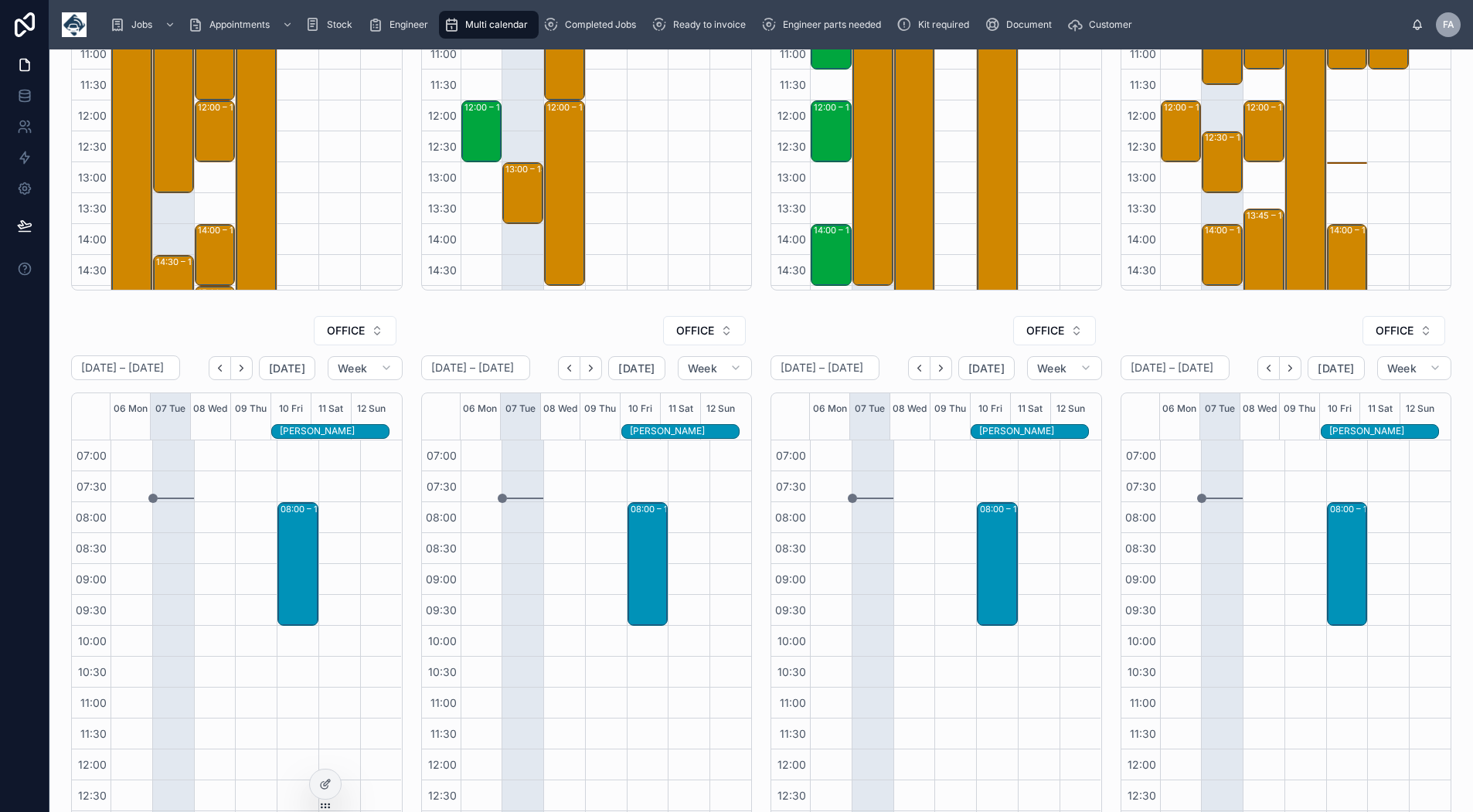
scroll to position [259, 0]
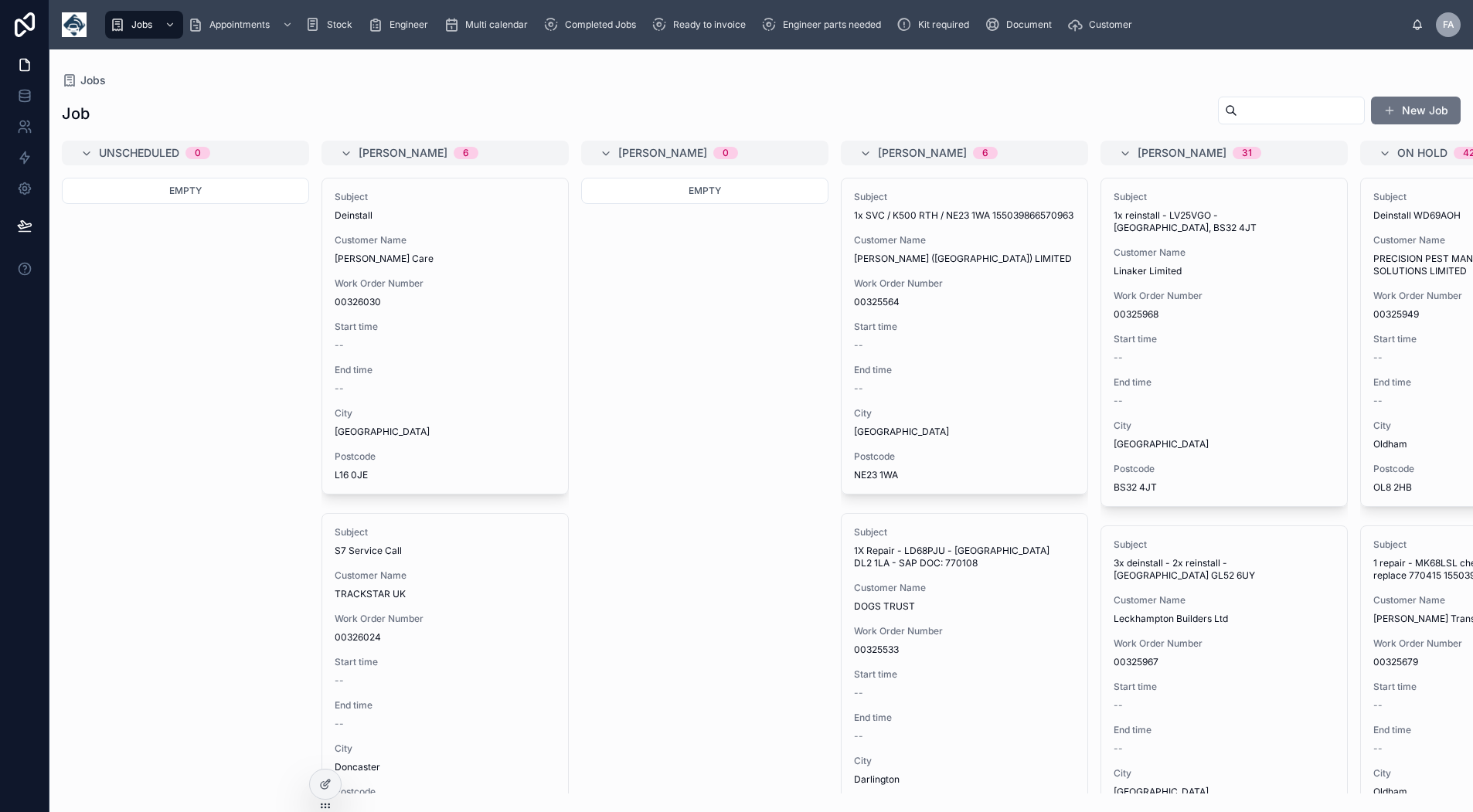
click at [492, 24] on span "Multi calendar" at bounding box center [497, 25] width 63 height 13
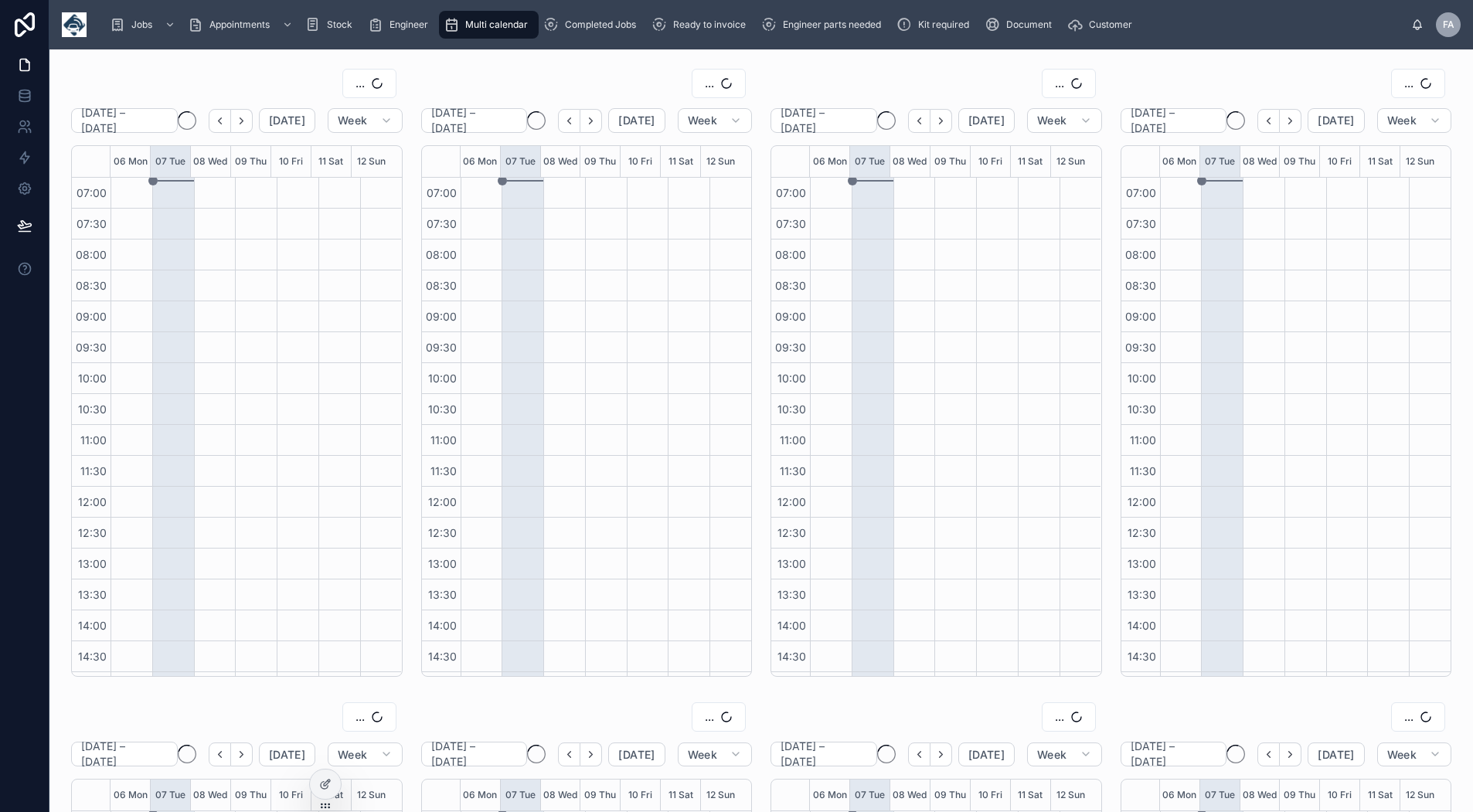
scroll to position [243, 0]
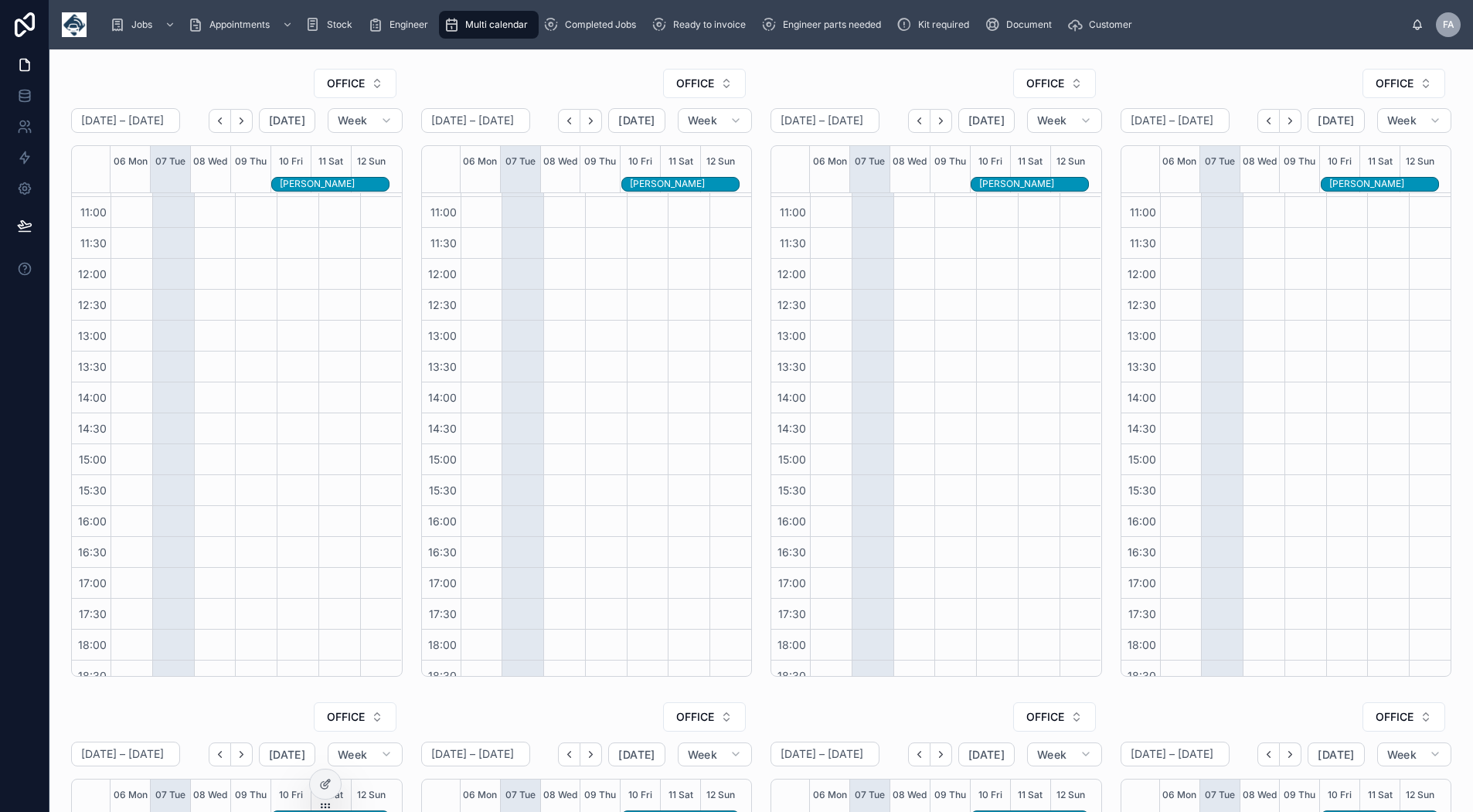
click at [363, 86] on button "OFFICE" at bounding box center [355, 84] width 83 height 30
type input "****"
click at [355, 148] on div "DWAYNE ROMER" at bounding box center [351, 146] width 215 height 25
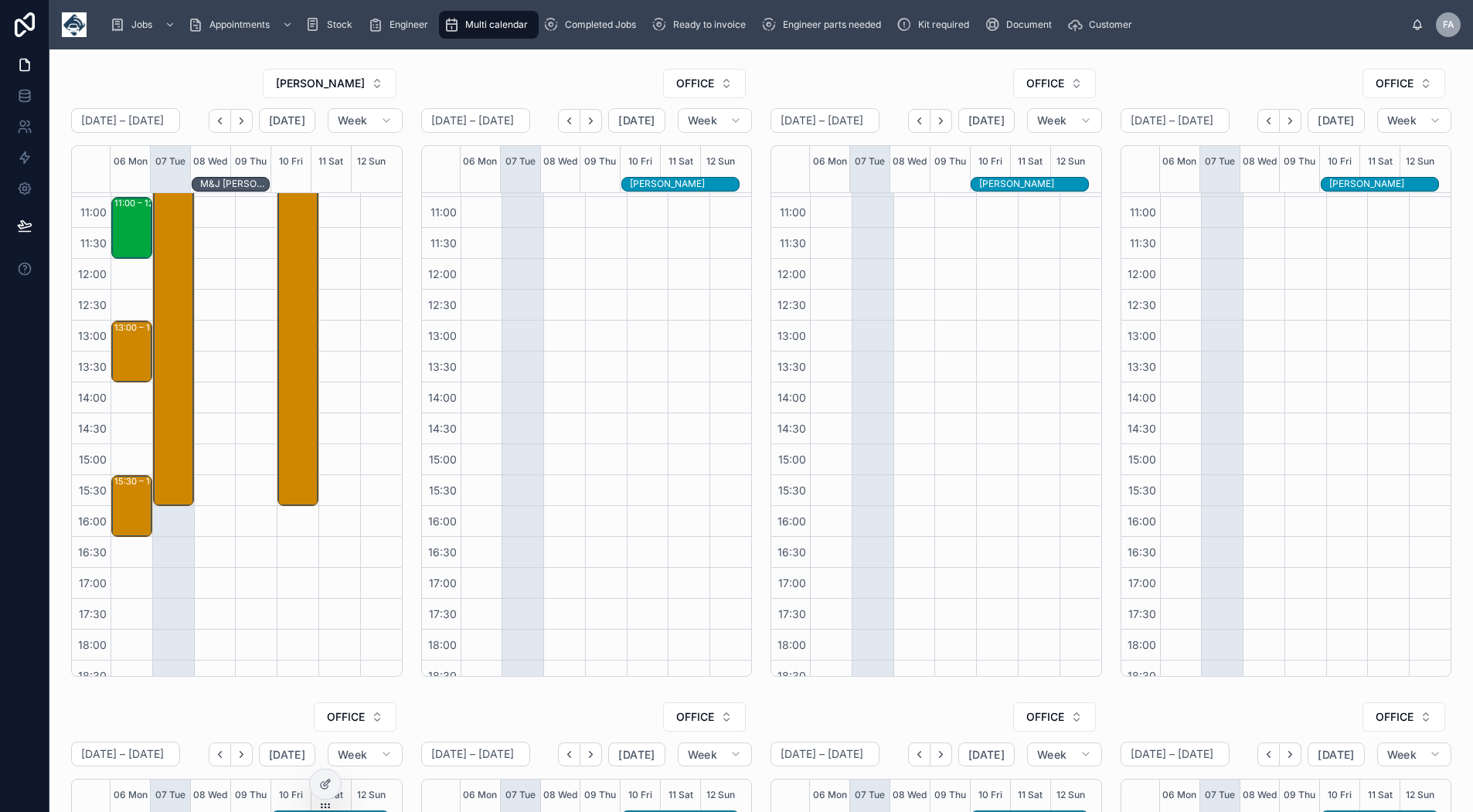
click at [673, 93] on button "OFFICE" at bounding box center [705, 84] width 83 height 30
type input "****"
click at [648, 139] on span "WAYNE DYE" at bounding box center [642, 146] width 89 height 16
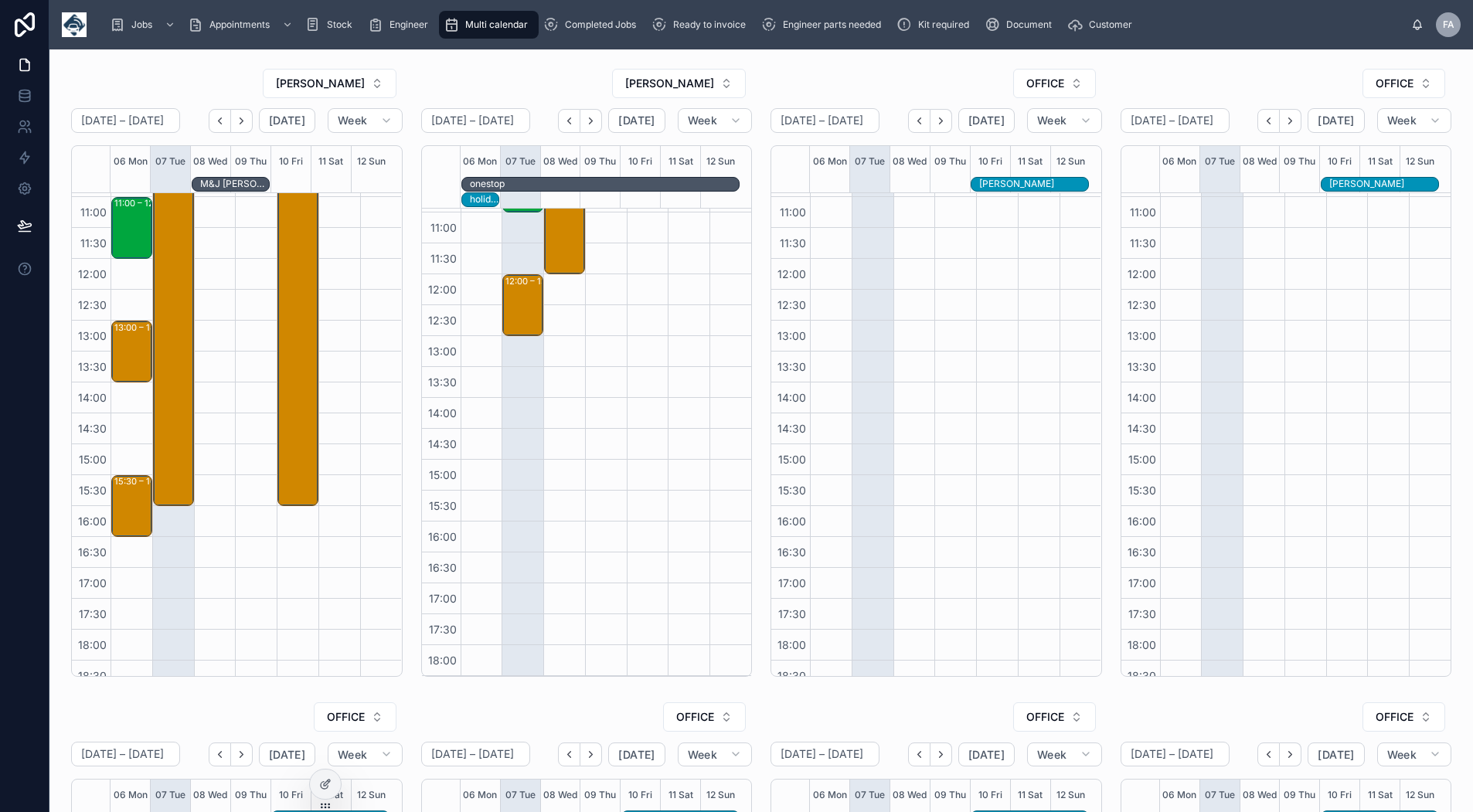
click at [1020, 95] on button "OFFICE" at bounding box center [1054, 84] width 83 height 30
type input "****"
click at [983, 142] on span "JOSH MAUCHAZA" at bounding box center [988, 146] width 89 height 16
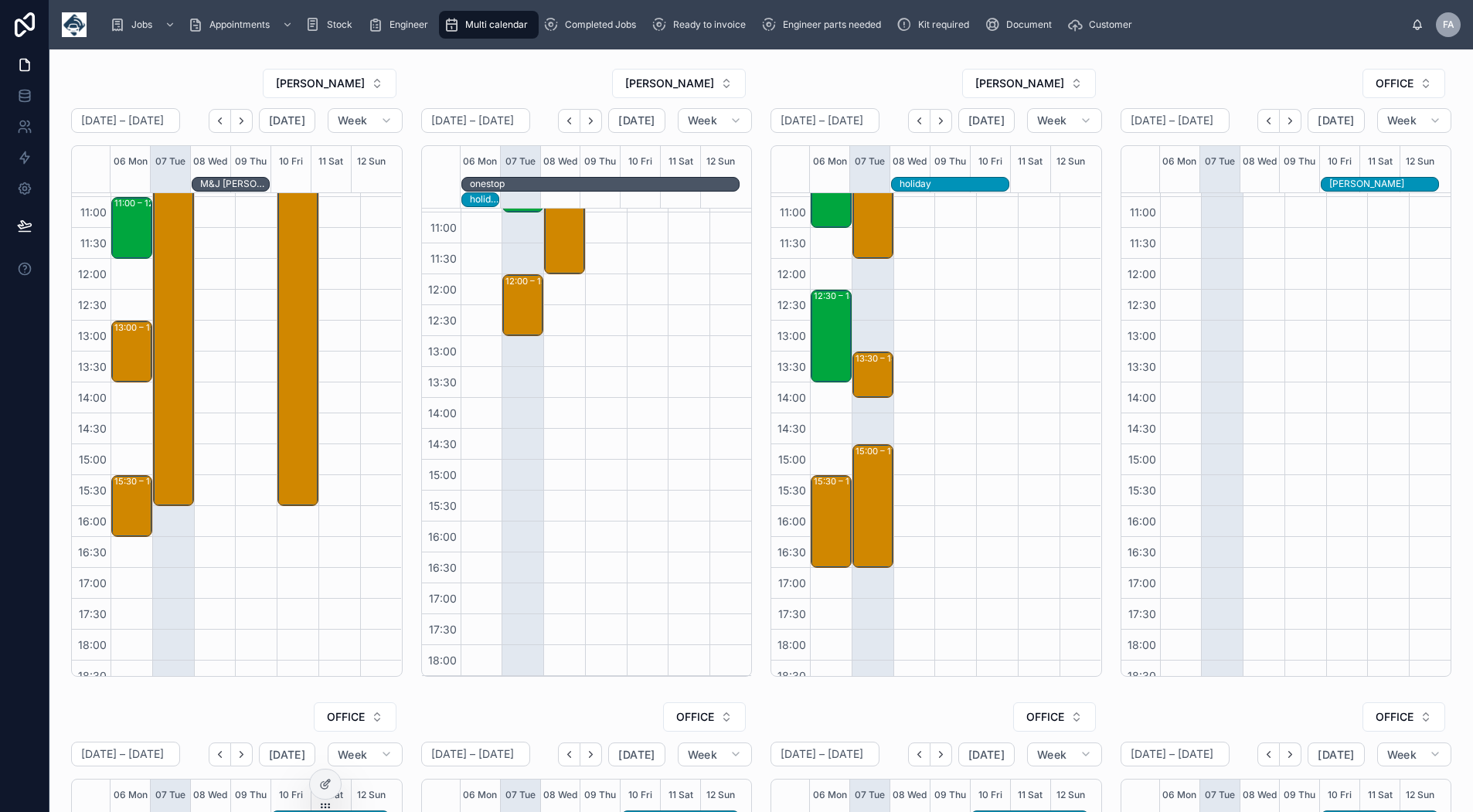
click at [1376, 81] on span "OFFICE" at bounding box center [1395, 84] width 38 height 16
type input "*"
click at [1342, 142] on div "KEITH DENT" at bounding box center [1362, 146] width 215 height 25
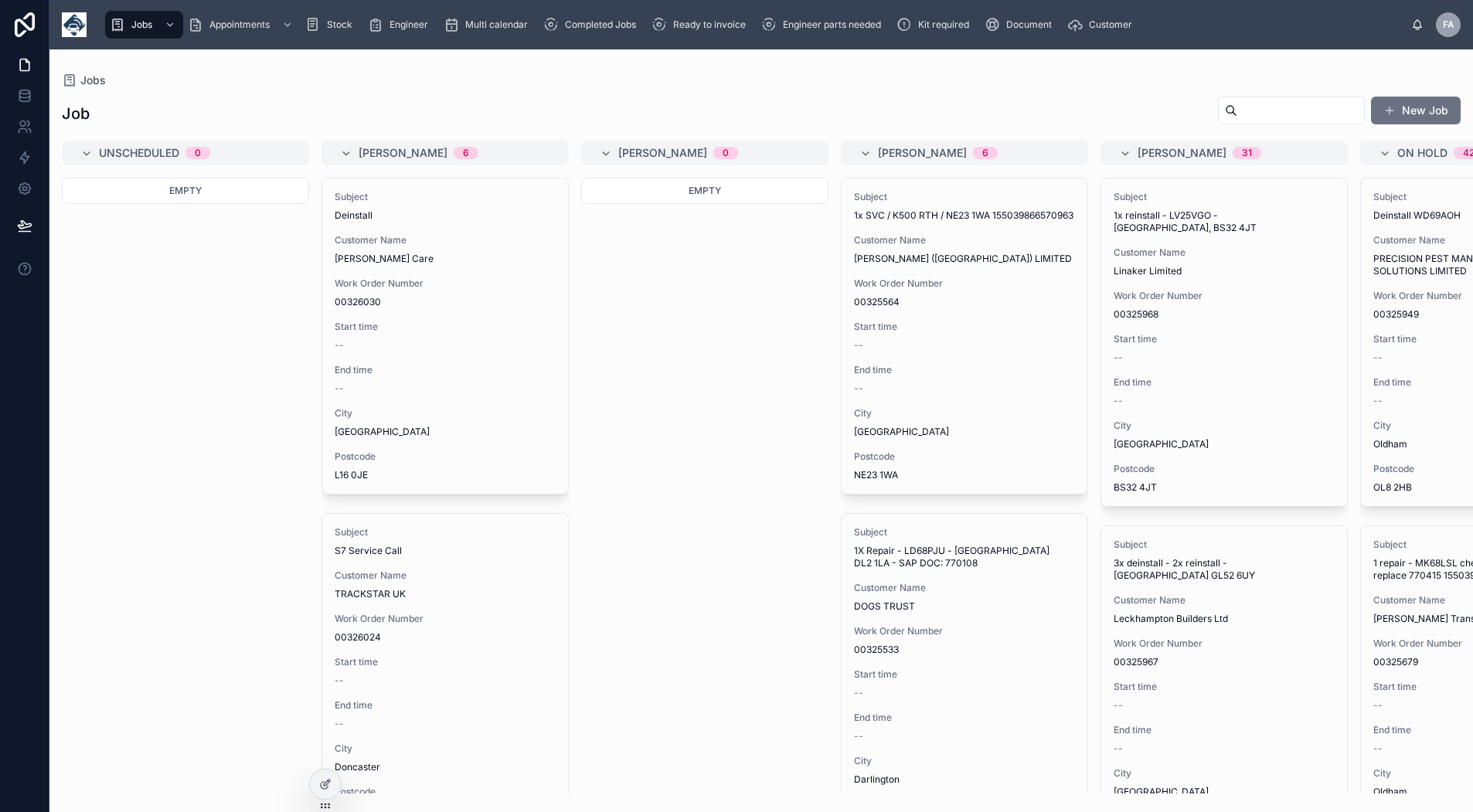
click at [484, 26] on span "Multi calendar" at bounding box center [497, 25] width 63 height 13
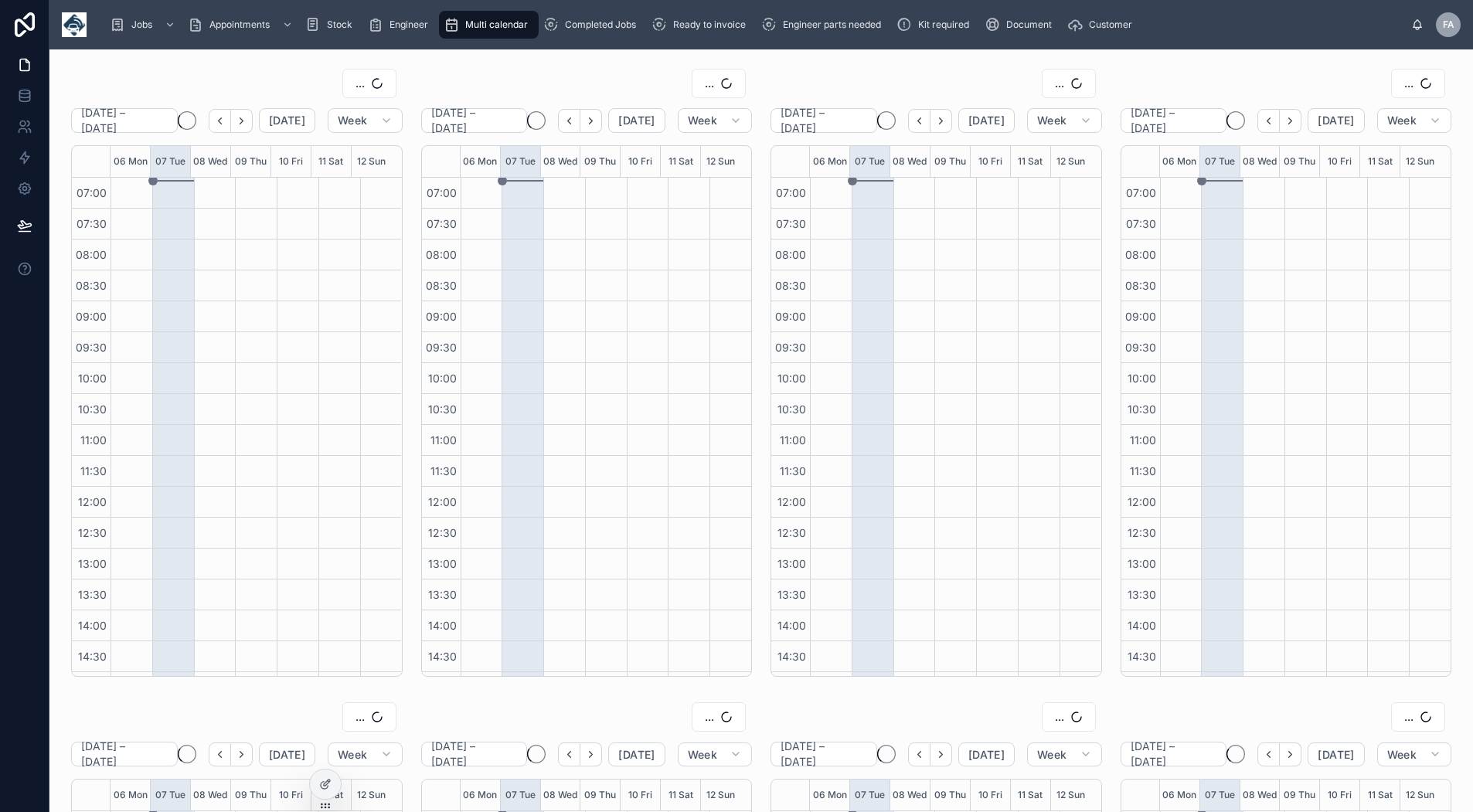
scroll to position [243, 0]
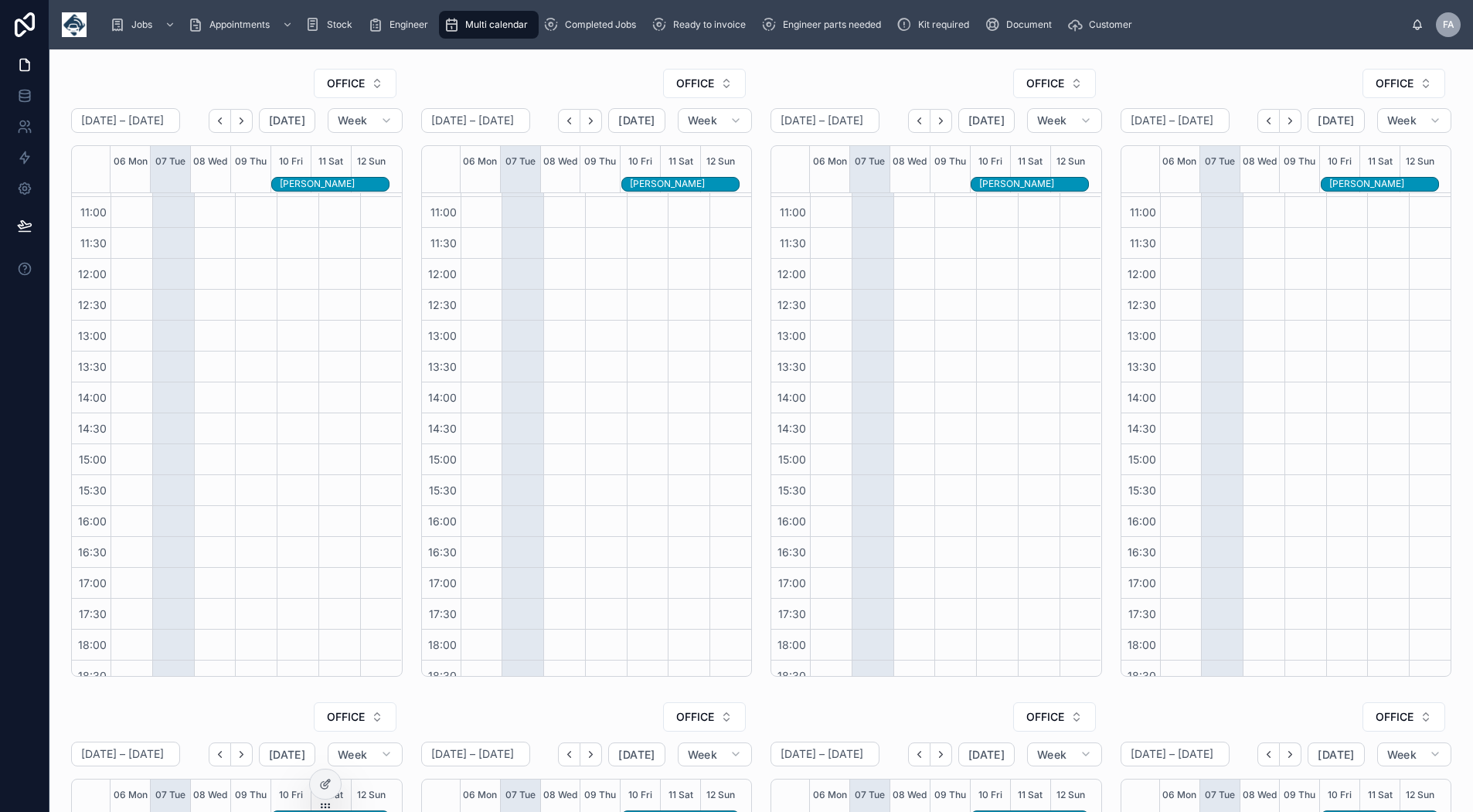
click at [343, 89] on span "OFFICE" at bounding box center [346, 84] width 38 height 16
type input "***"
click at [325, 171] on div "[PERSON_NAME]" at bounding box center [351, 171] width 215 height 25
click at [678, 82] on span "OFFICE" at bounding box center [695, 84] width 38 height 16
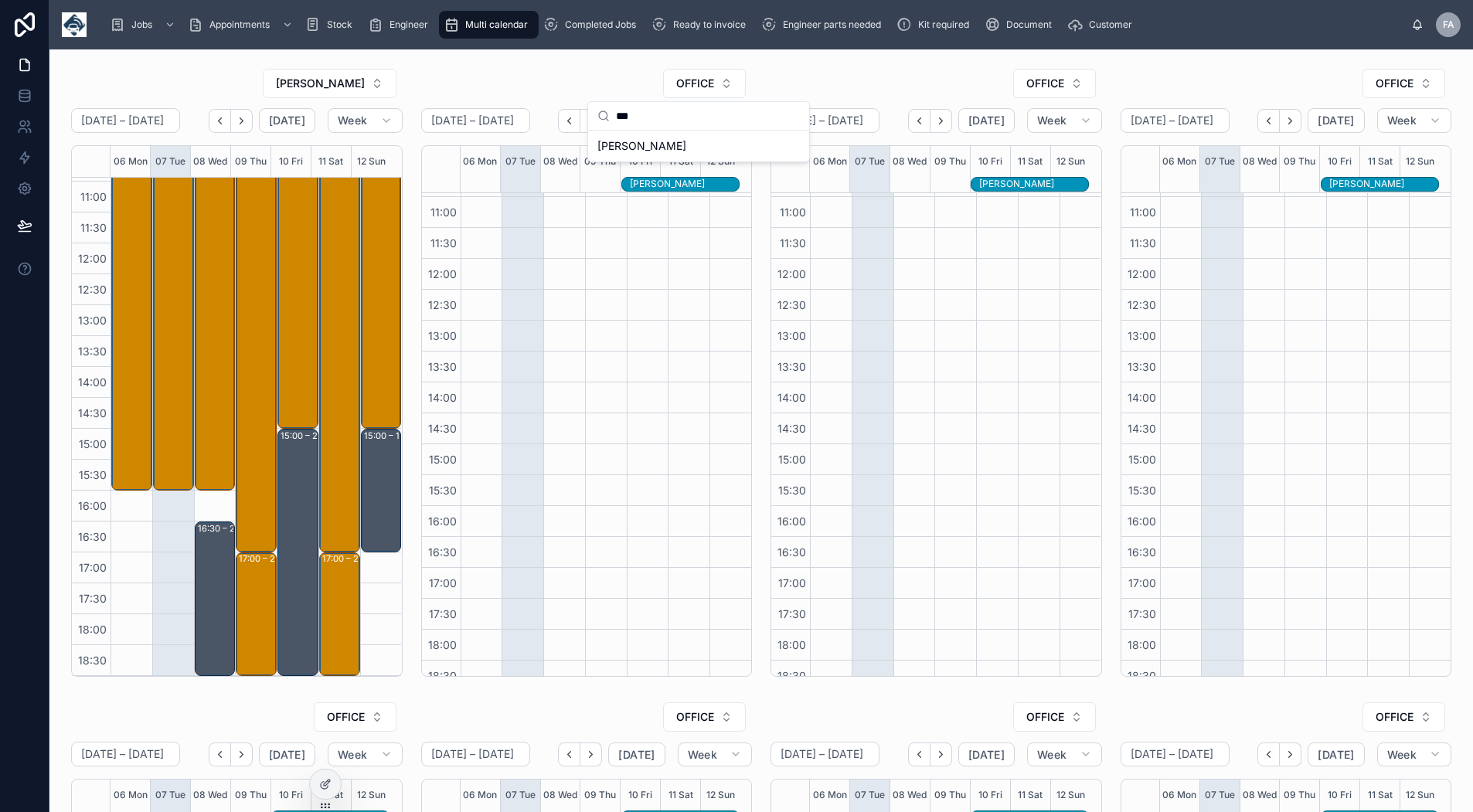
type input "***"
click at [661, 144] on span "[PERSON_NAME]" at bounding box center [642, 146] width 89 height 16
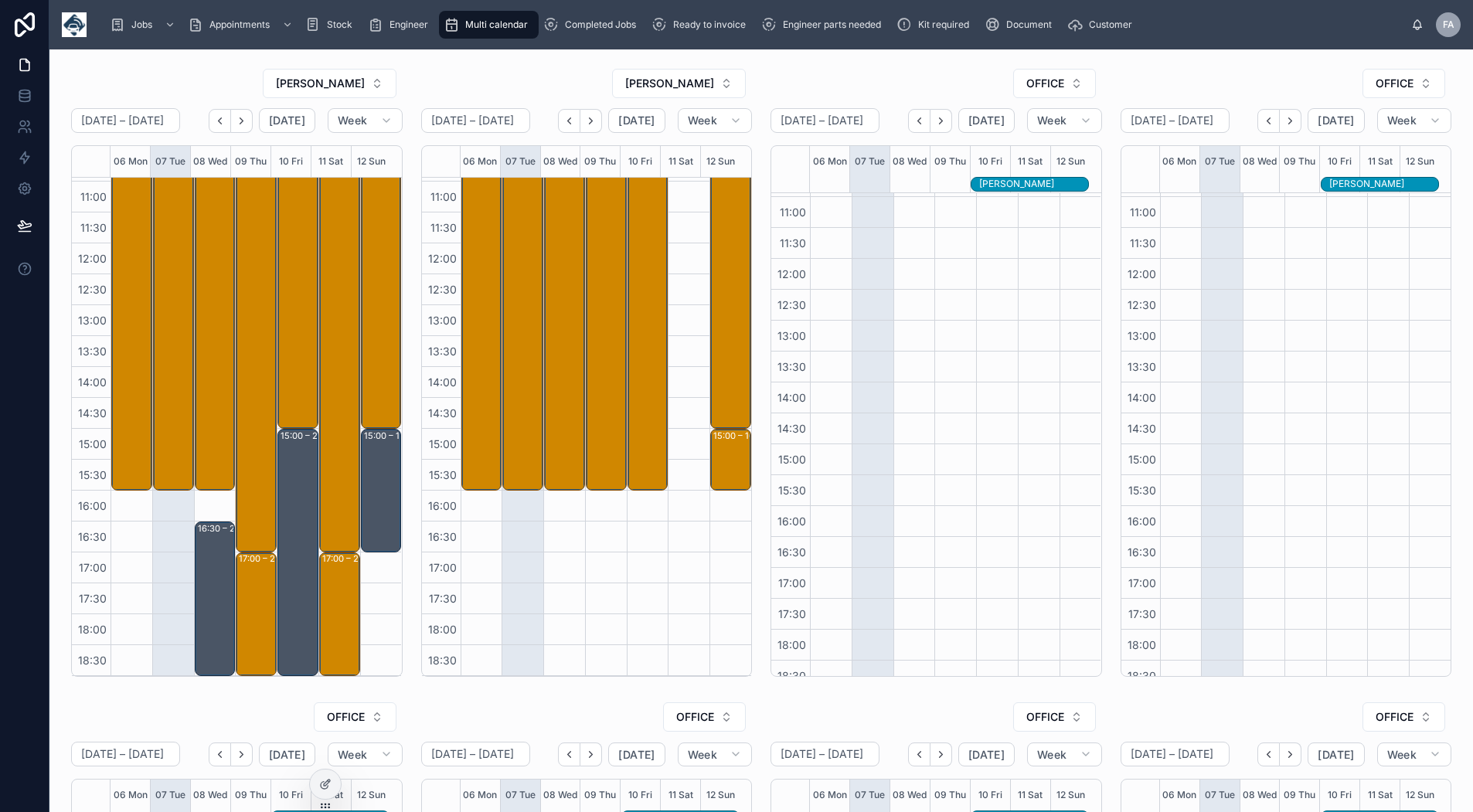
click at [1033, 86] on span "OFFICE" at bounding box center [1045, 84] width 38 height 16
type input "****"
click at [990, 170] on span "[PERSON_NAME]" at bounding box center [988, 171] width 89 height 16
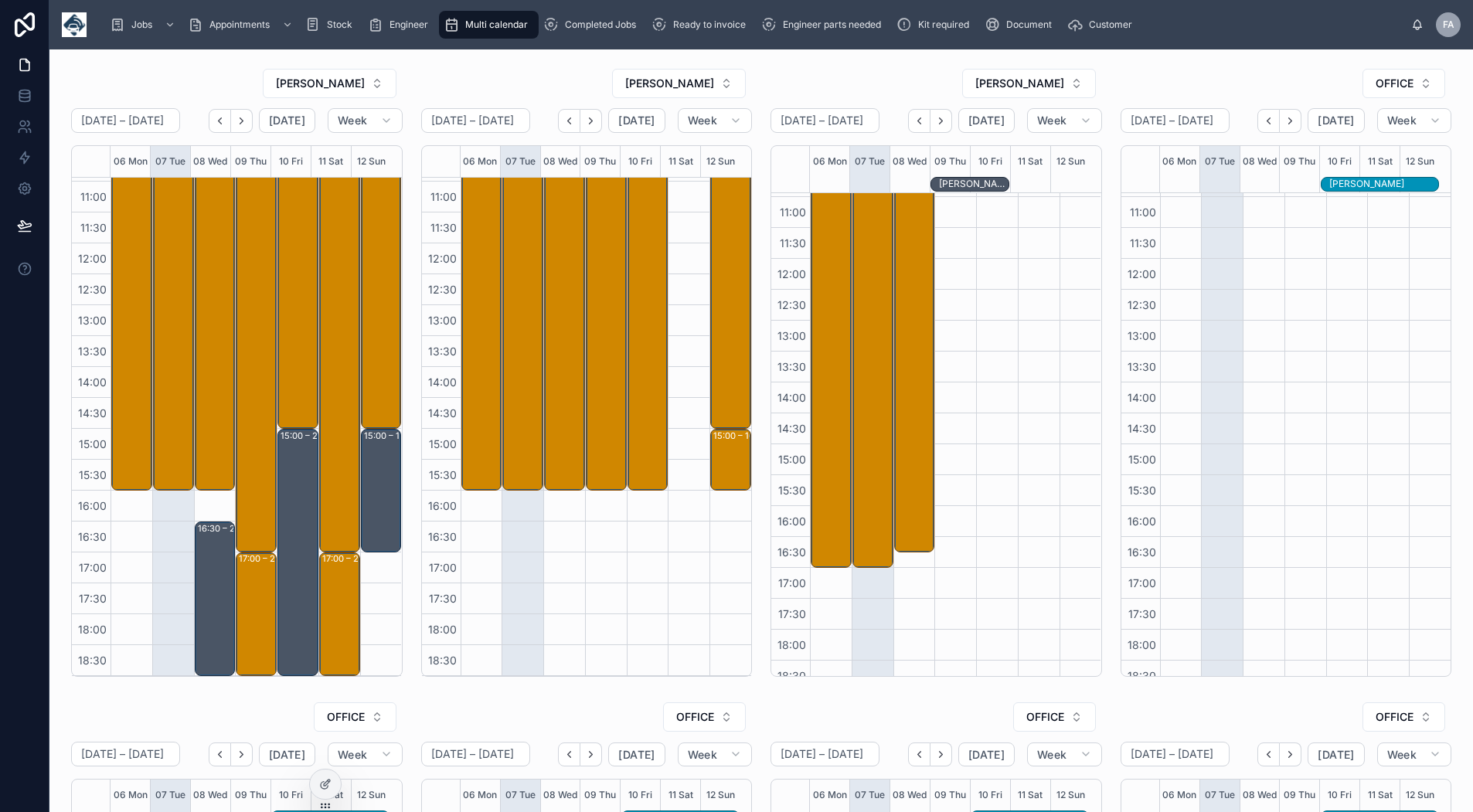
click at [1363, 85] on button "OFFICE" at bounding box center [1404, 84] width 83 height 30
type input "**"
click at [1320, 171] on span "[PERSON_NAME]" at bounding box center [1306, 171] width 89 height 16
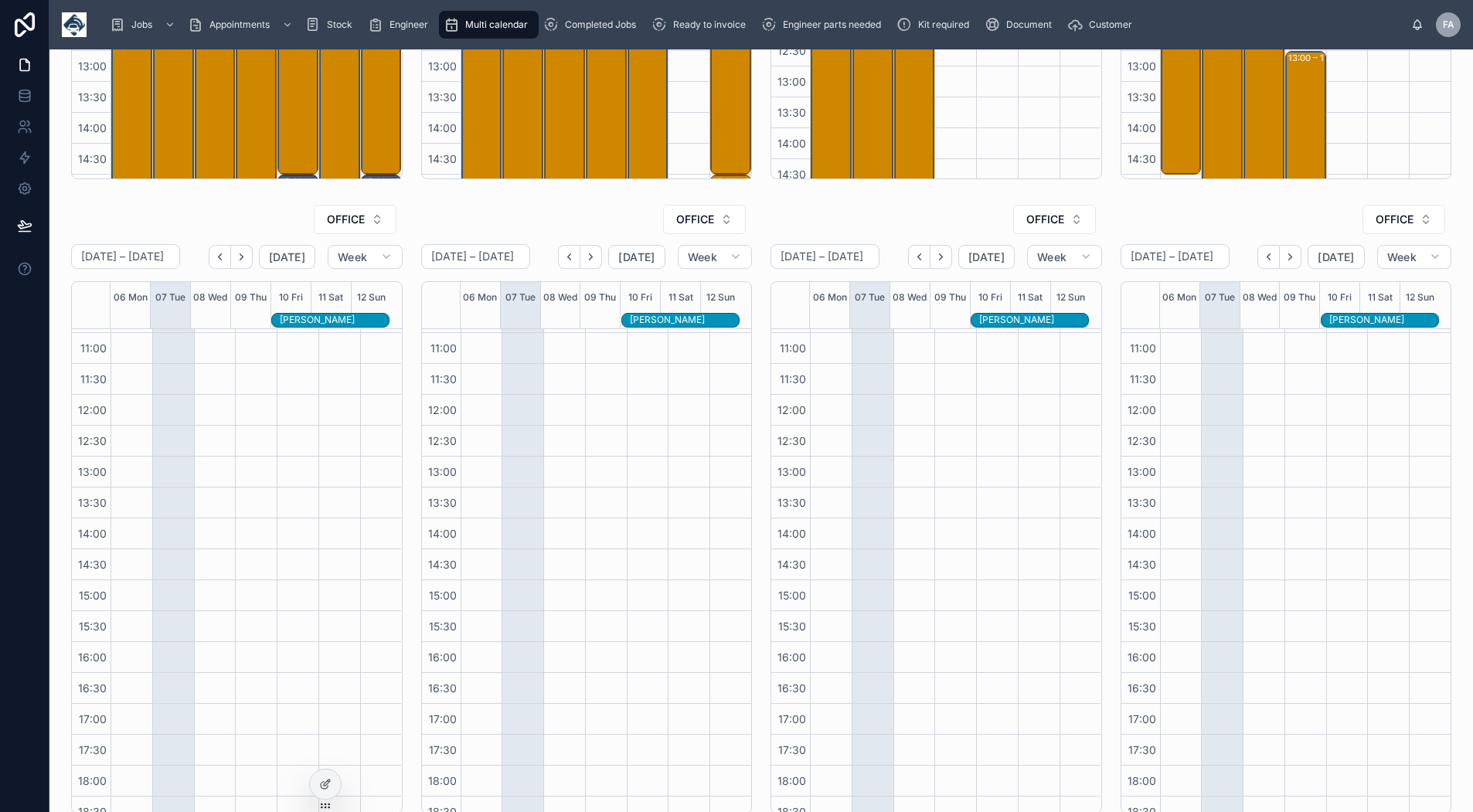
scroll to position [629, 0]
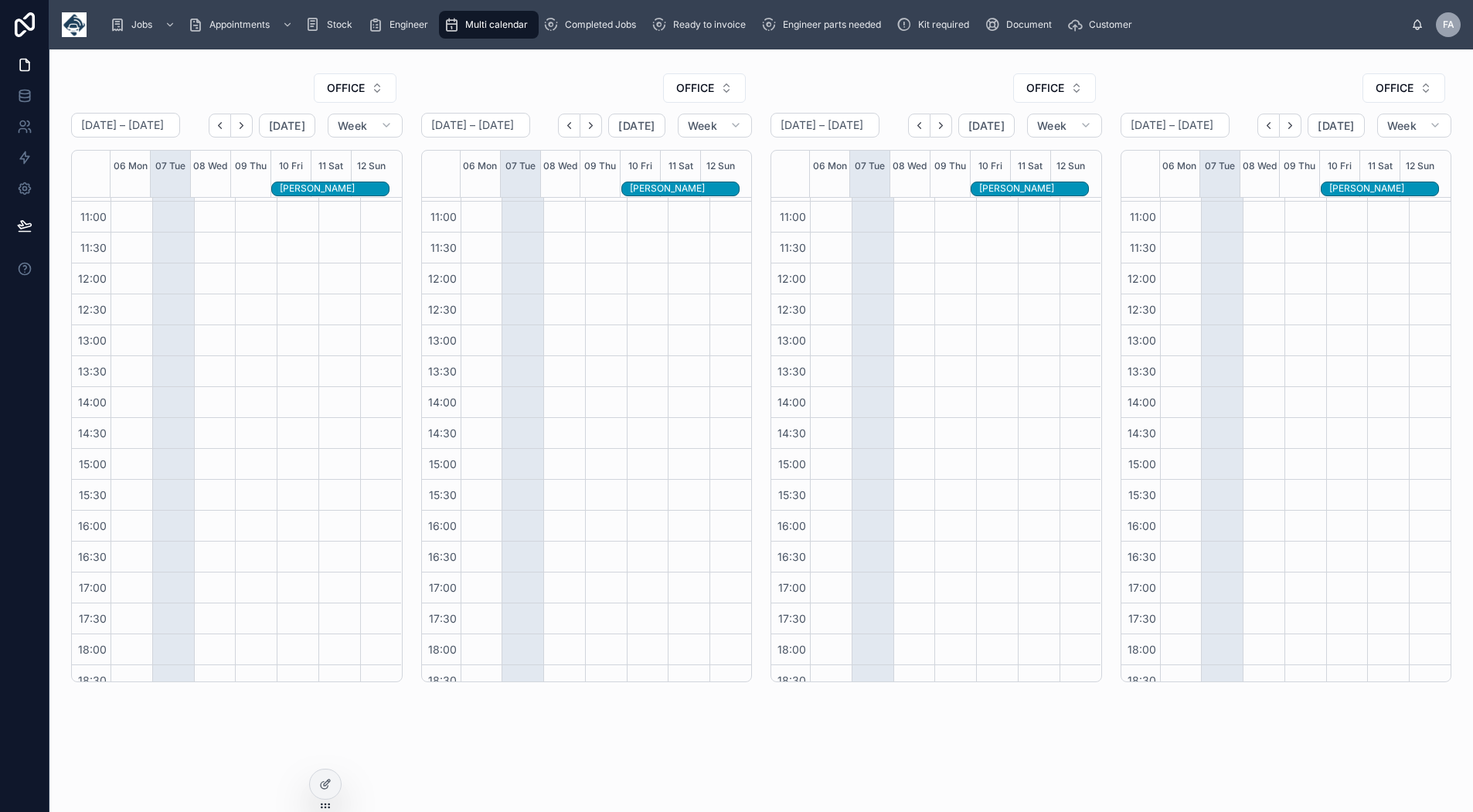
click at [361, 91] on span "OFFICE" at bounding box center [346, 88] width 38 height 16
type input "****"
click at [334, 147] on div "[PERSON_NAME]" at bounding box center [351, 151] width 215 height 25
click at [681, 91] on span "OFFICE" at bounding box center [695, 88] width 38 height 16
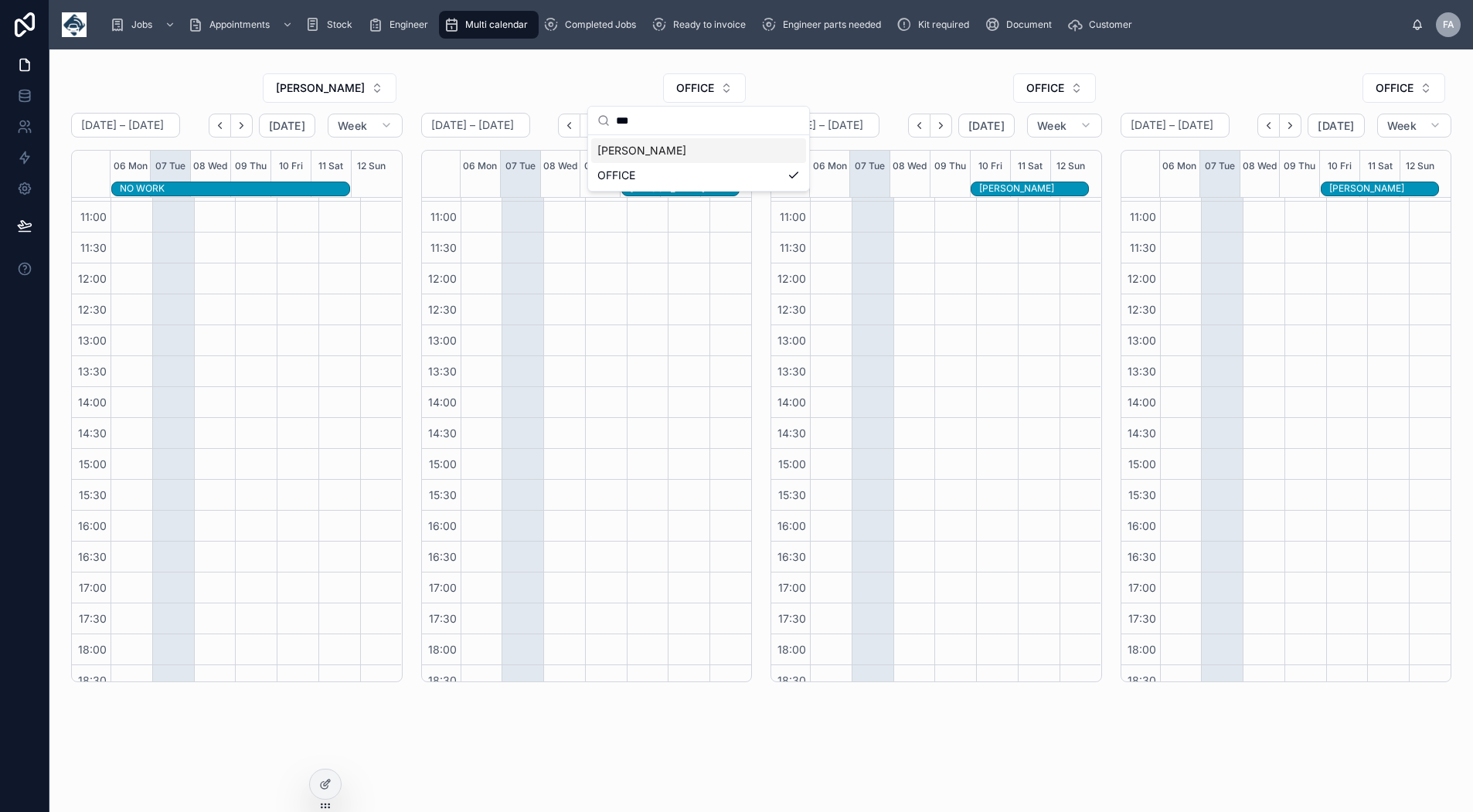
type input "***"
click at [653, 145] on span "[PERSON_NAME]" at bounding box center [642, 151] width 89 height 16
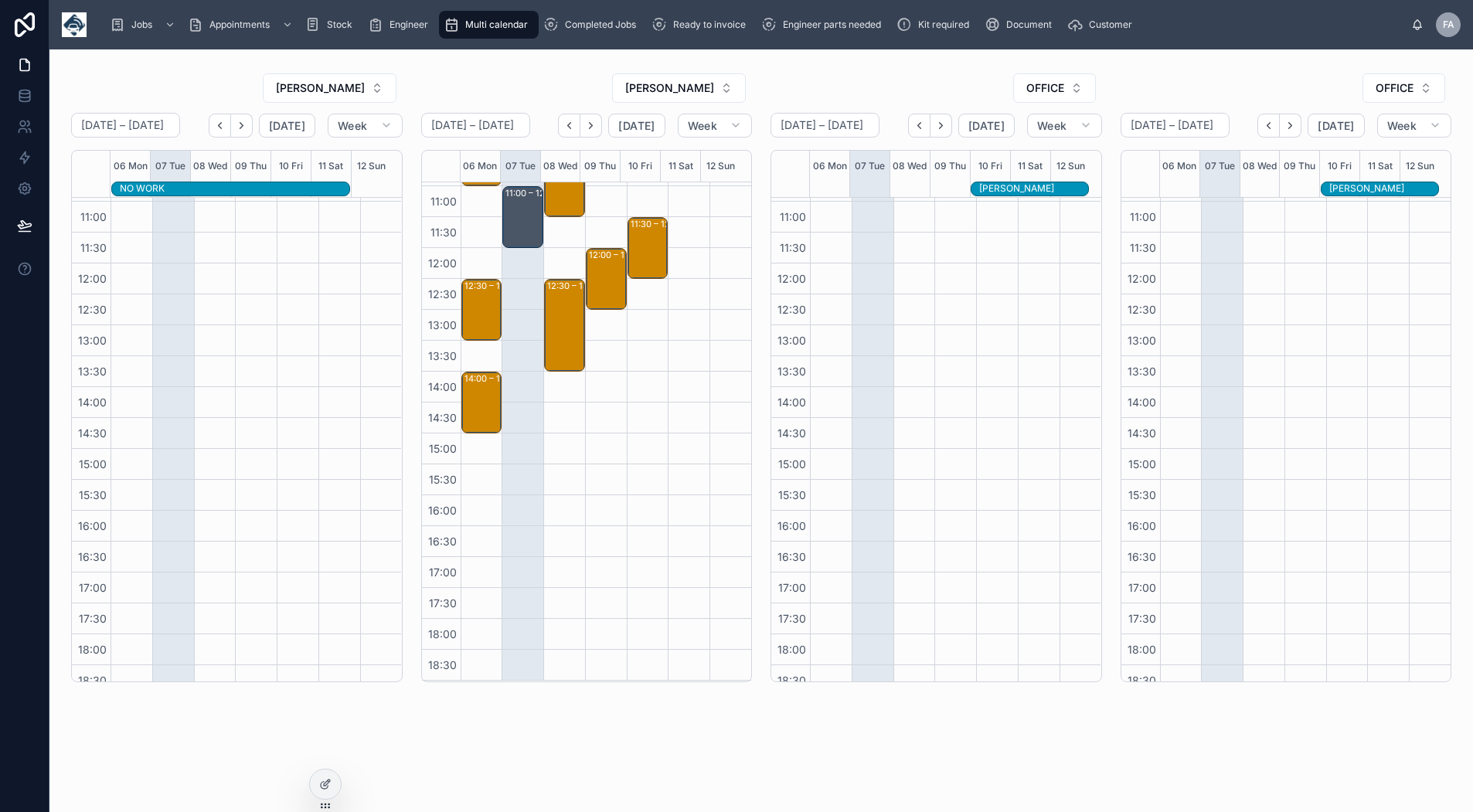
click at [1026, 95] on span "OFFICE" at bounding box center [1045, 88] width 38 height 16
type input "***"
click at [1017, 147] on span "[PERSON_NAME]" at bounding box center [988, 151] width 89 height 16
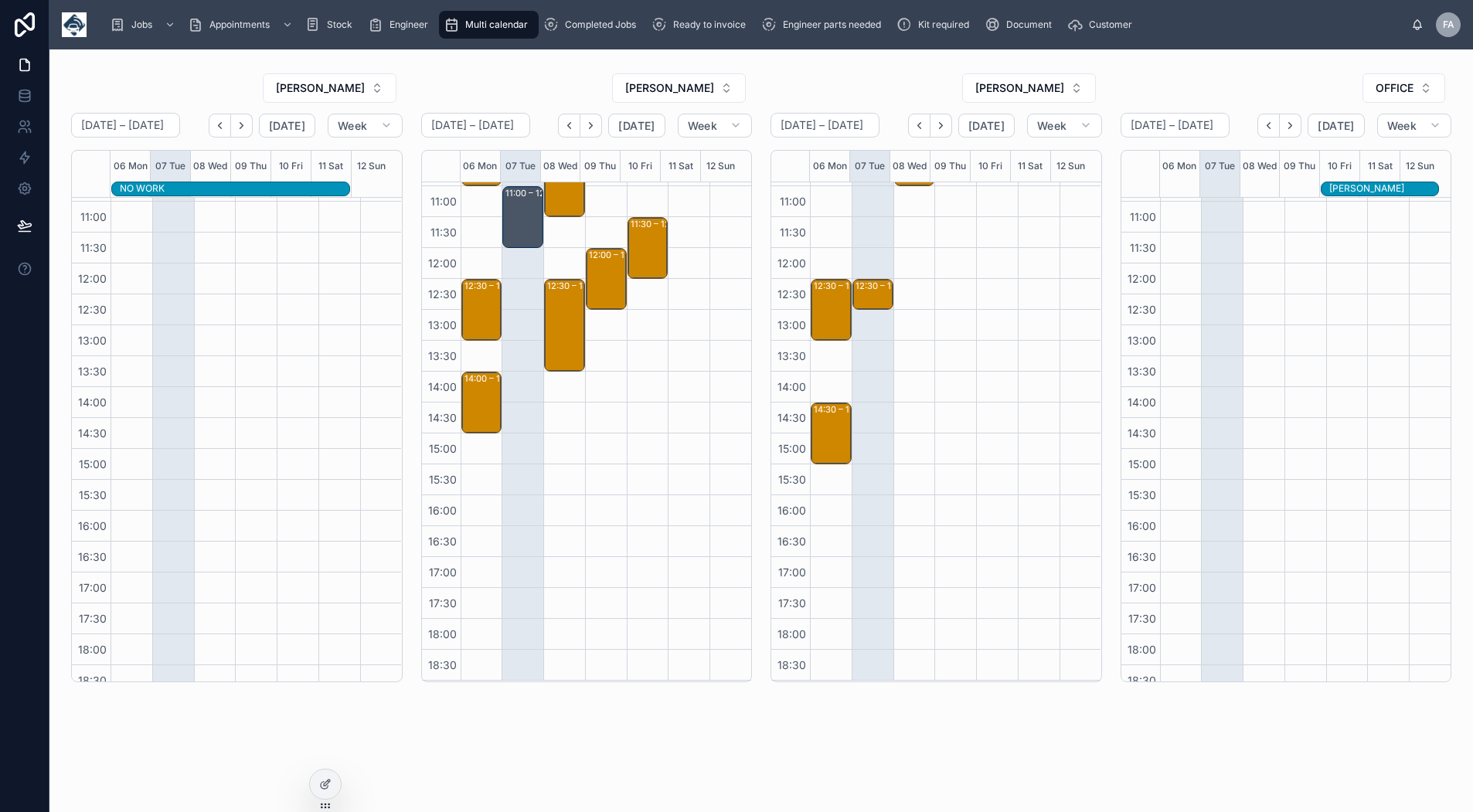
click at [1381, 97] on button "OFFICE" at bounding box center [1404, 88] width 83 height 30
type input "****"
click at [1323, 156] on span "[PERSON_NAME]" at bounding box center [1306, 151] width 89 height 16
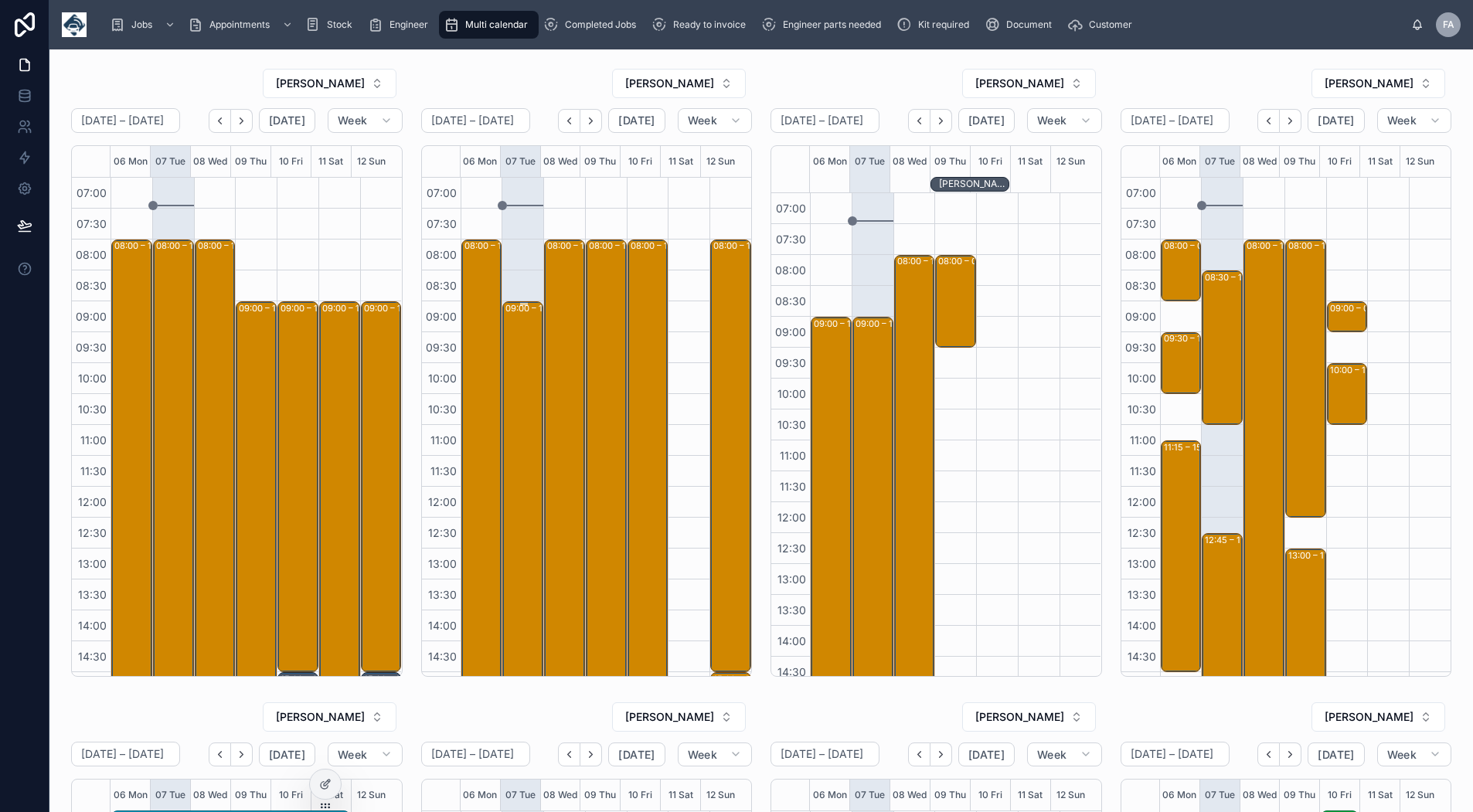
click at [512, 368] on div "09:00 – 16:00 ongo homes - 00325826 - TIMED 8AM ARRIVAL - 13 x de / re - SCUNTH…" at bounding box center [523, 517] width 36 height 429
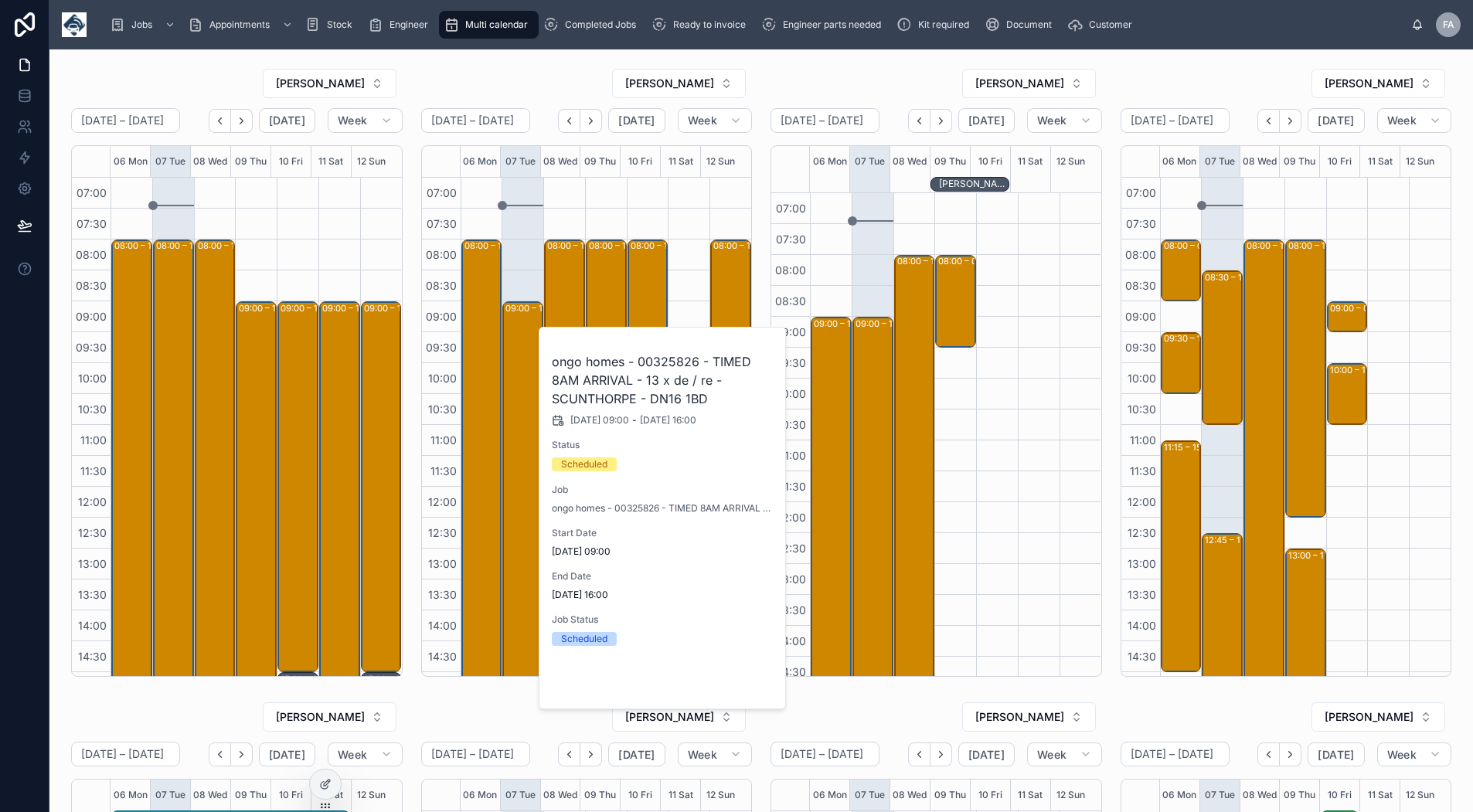
click at [735, 685] on span "Open" at bounding box center [733, 684] width 29 height 14
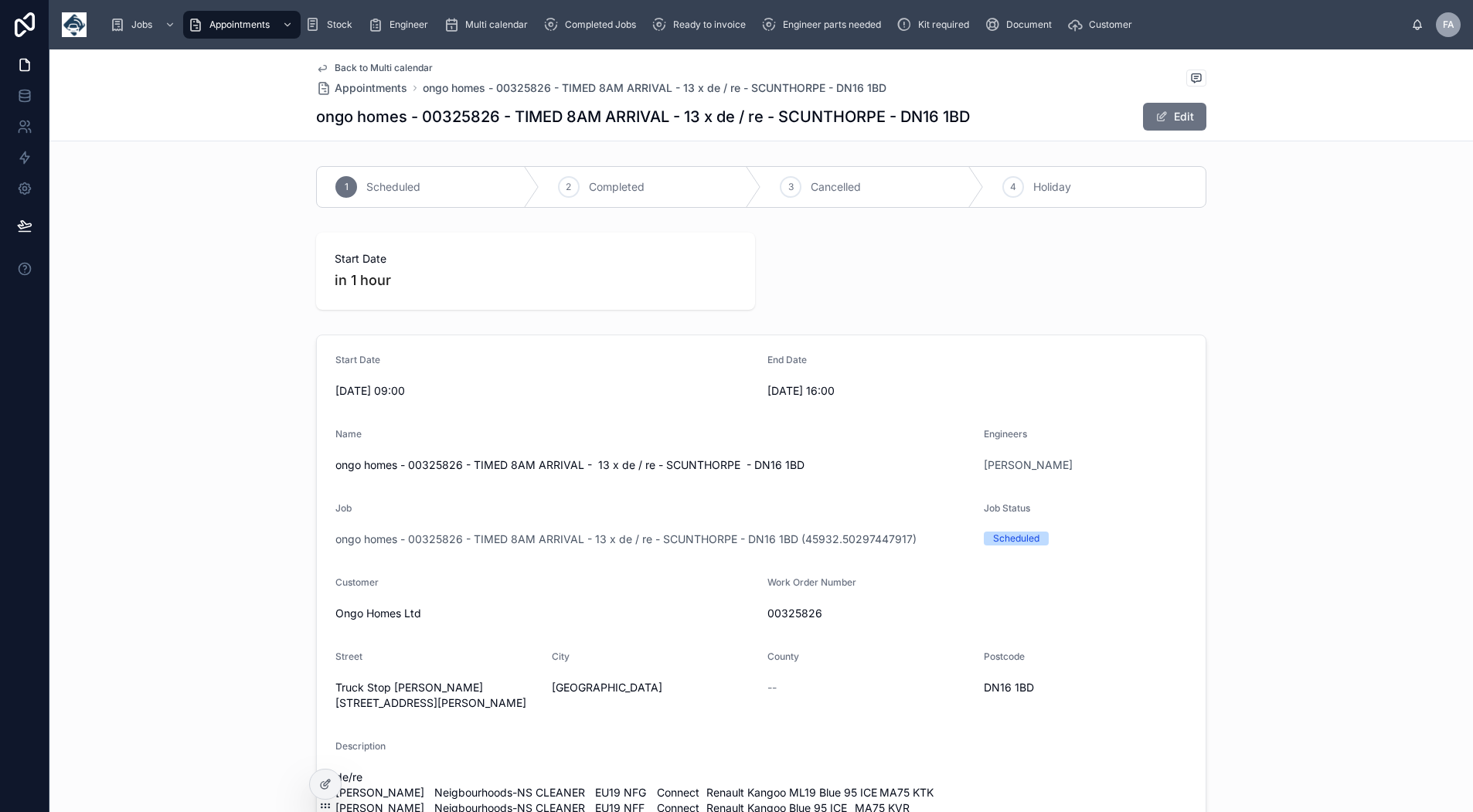
click at [343, 70] on span "Back to Multi calendar" at bounding box center [383, 68] width 98 height 13
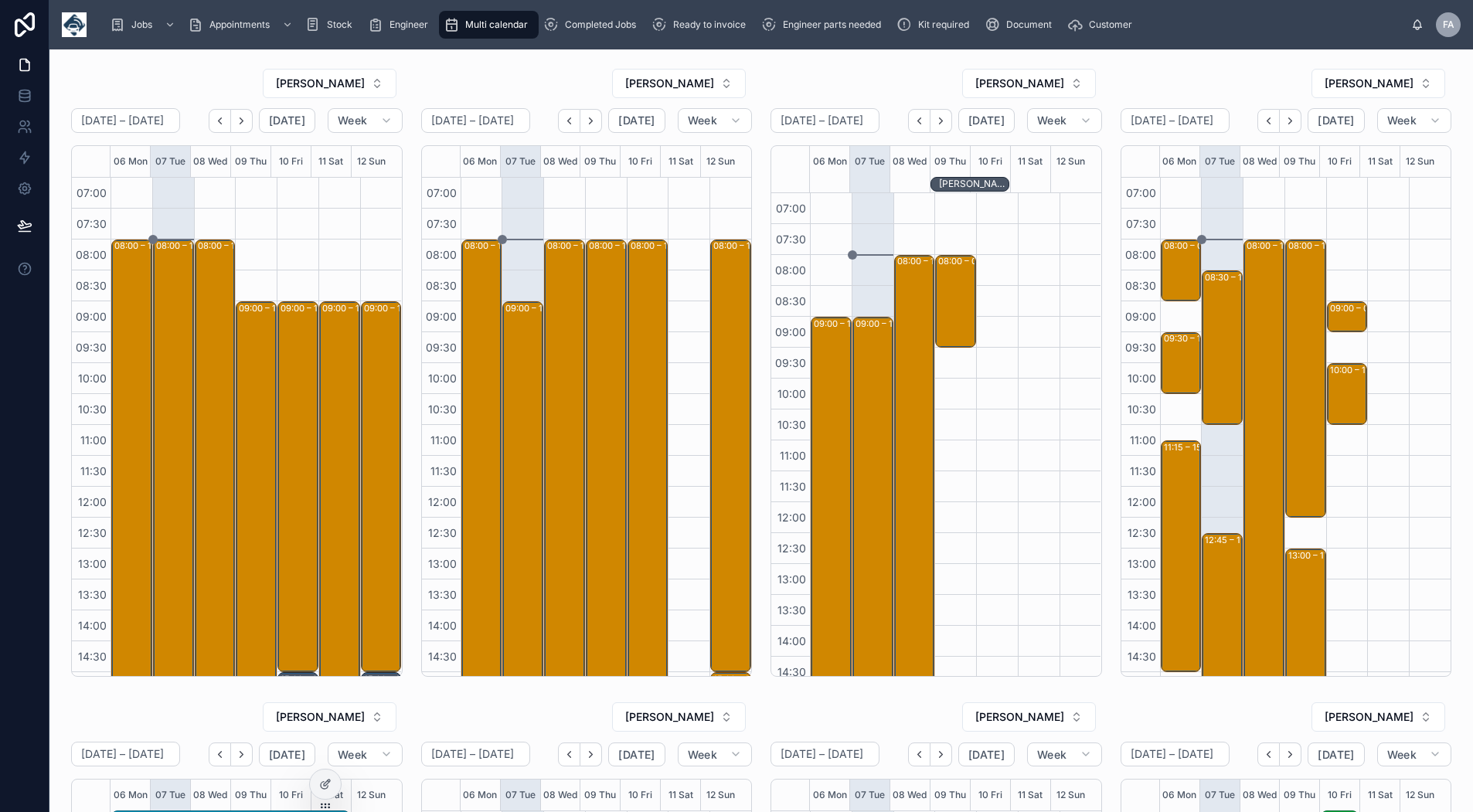
scroll to position [259, 0]
